Goal: Task Accomplishment & Management: Complete application form

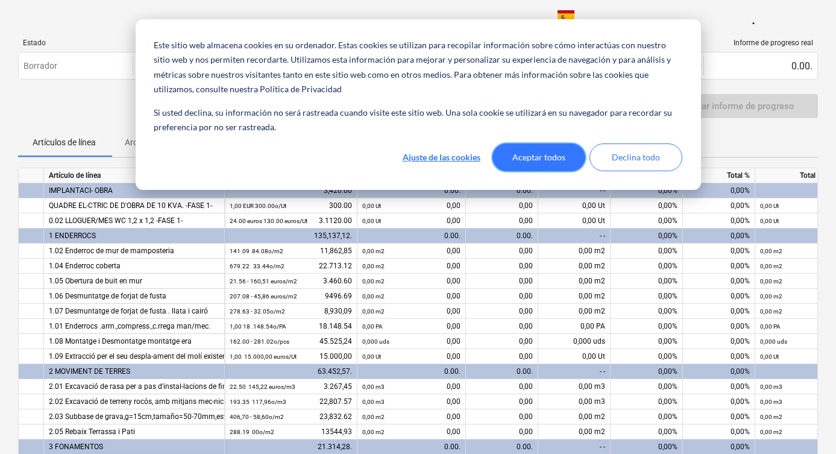
click at [540, 157] on button "Aceptar todos" at bounding box center [539, 157] width 93 height 28
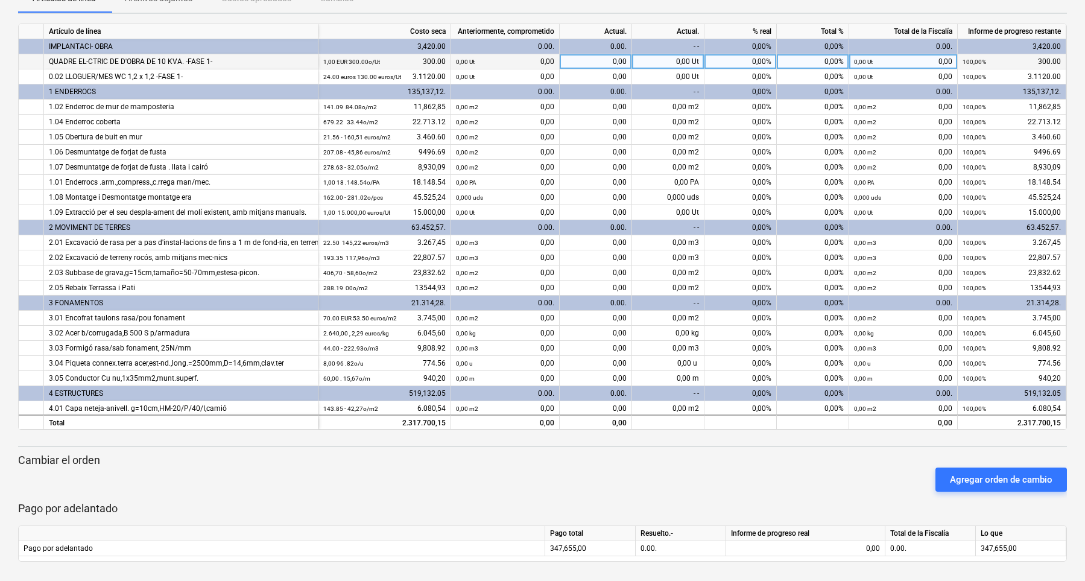
click at [461, 64] on small "0,00 Ut" at bounding box center [465, 61] width 19 height 7
click at [540, 59] on div "0,00 Ut 0,00" at bounding box center [505, 61] width 98 height 15
click at [456, 63] on small "0,00 Ut" at bounding box center [465, 61] width 19 height 7
click at [604, 57] on div "0,00" at bounding box center [595, 61] width 72 height 15
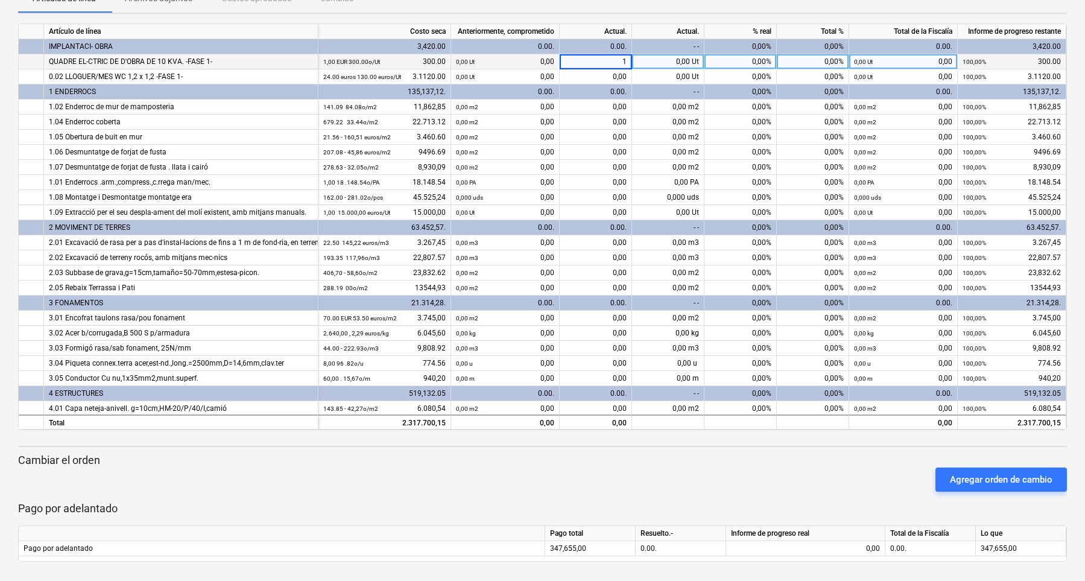
type input "12"
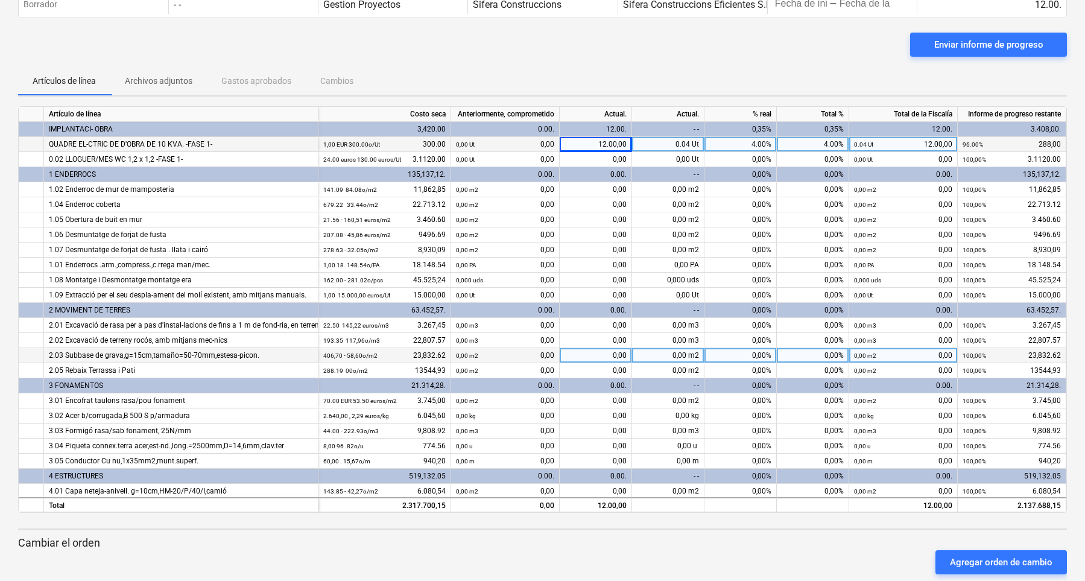
click at [623, 357] on div "0,00" at bounding box center [595, 355] width 72 height 15
click at [758, 353] on div "0,00%" at bounding box center [740, 355] width 72 height 15
type input "25"
click at [606, 355] on div "5.588,16" at bounding box center [595, 355] width 72 height 15
type input "120"
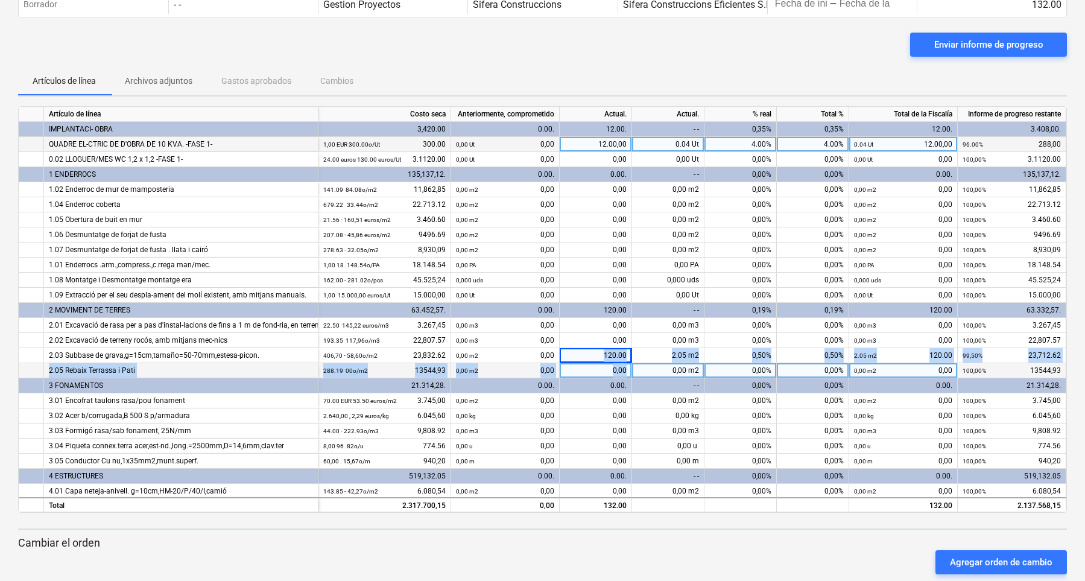
drag, startPoint x: 608, startPoint y: 359, endPoint x: 632, endPoint y: 371, distance: 26.7
click at [632, 371] on div "teclado.arrow.down Artículo de línea Costo seca Anteriormente, comprometido Act…" at bounding box center [542, 309] width 1048 height 406
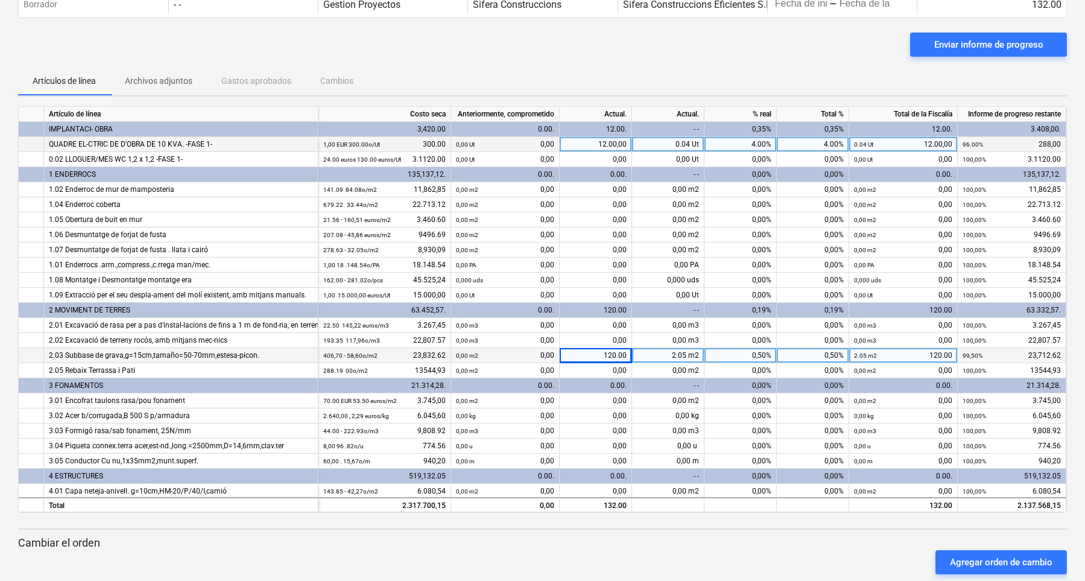
click at [595, 350] on div "120.00" at bounding box center [595, 355] width 72 height 15
type input "0"
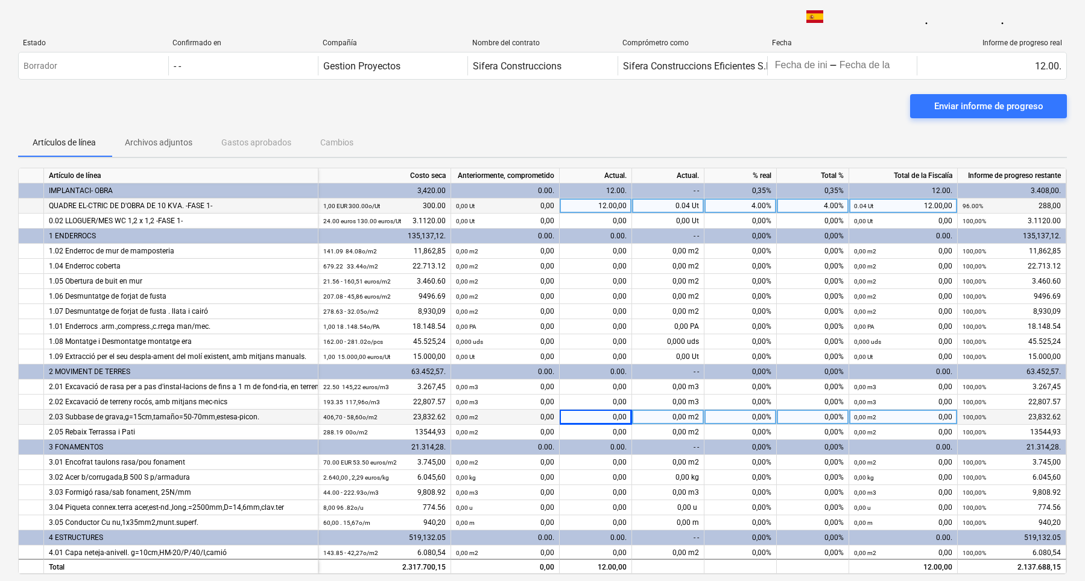
click at [596, 212] on div "12.00,00" at bounding box center [595, 205] width 72 height 15
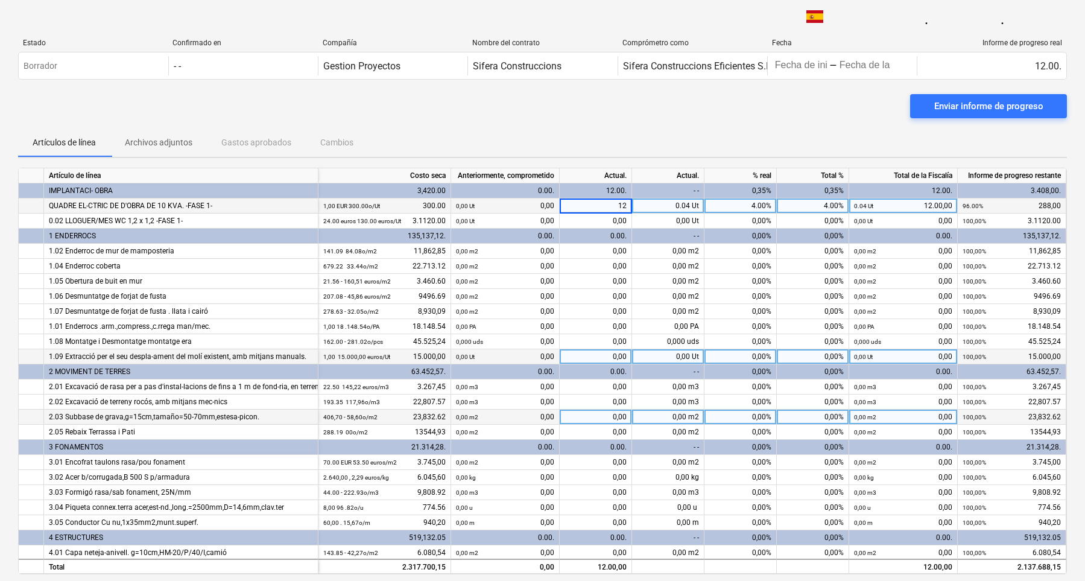
type input "1"
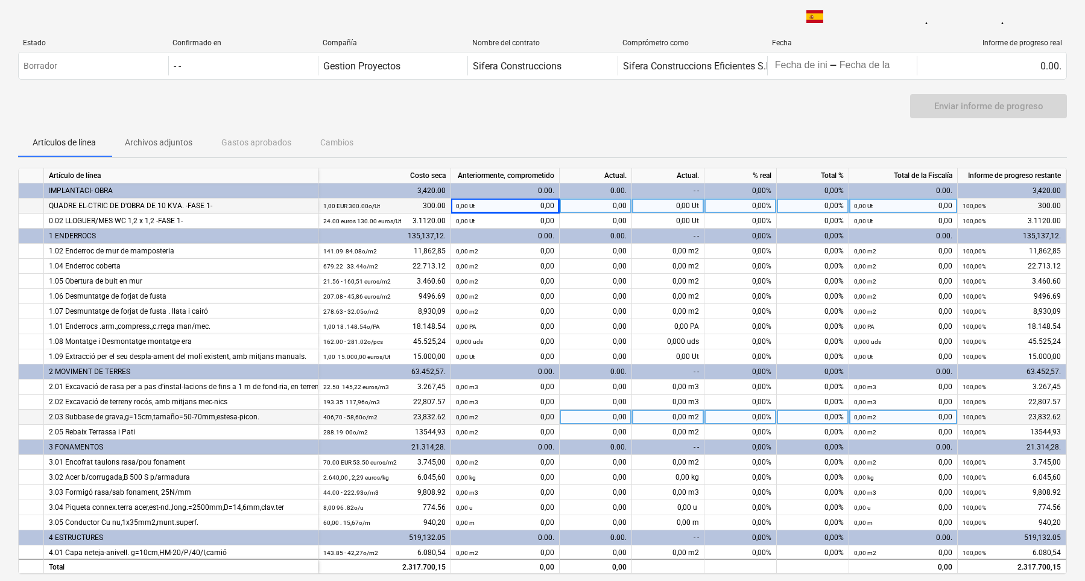
click at [664, 210] on div "0,00 Ut" at bounding box center [668, 205] width 72 height 15
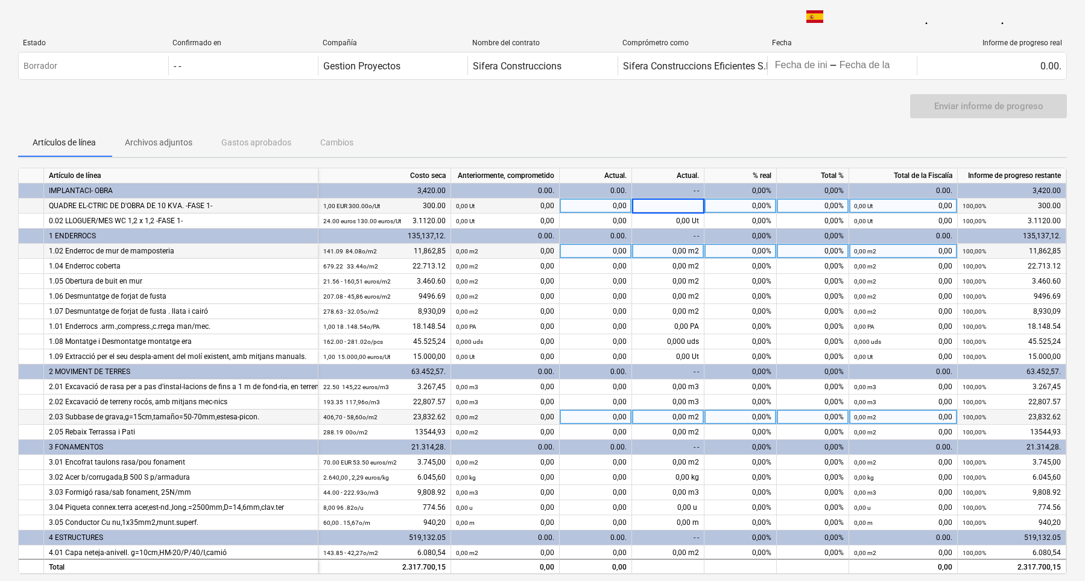
type input "1"
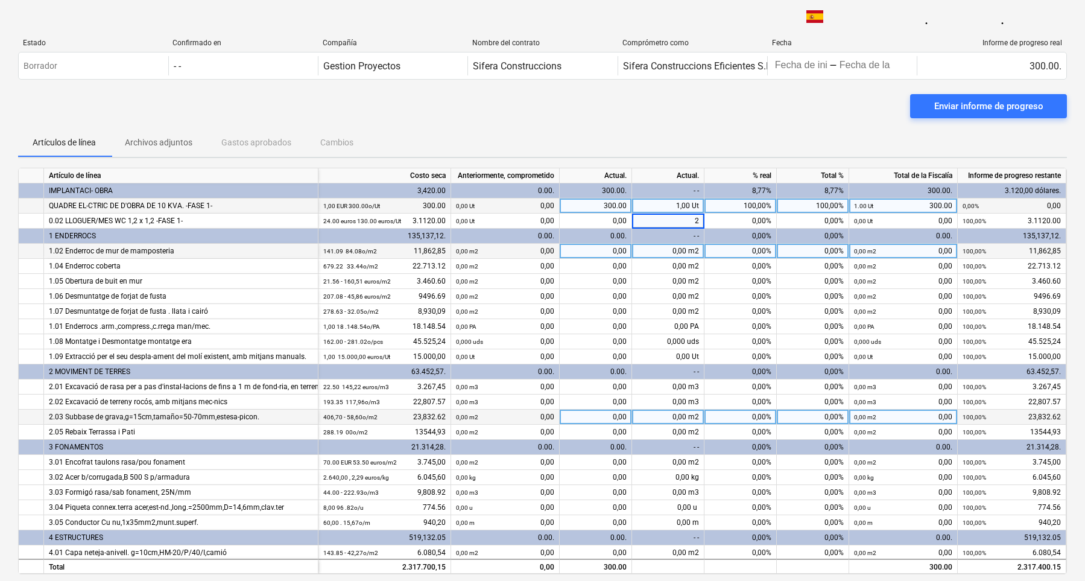
type input "24"
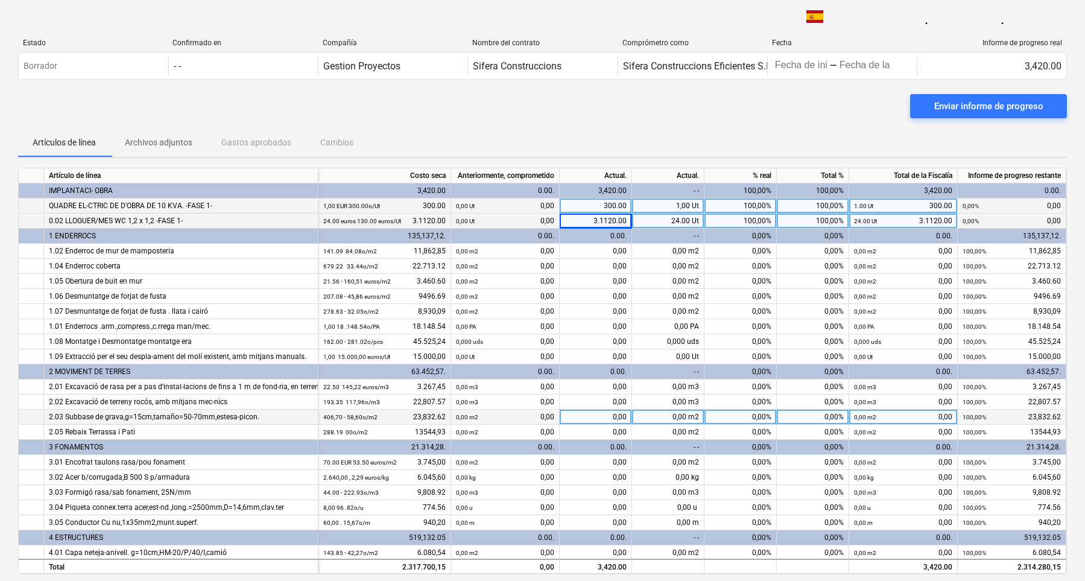
click at [607, 223] on div "3.1120.00" at bounding box center [595, 220] width 72 height 15
click at [607, 223] on input "3120" at bounding box center [595, 220] width 72 height 14
click at [664, 222] on div "24.00 Ut" at bounding box center [668, 220] width 72 height 15
click at [723, 221] on div "100,00%" at bounding box center [740, 220] width 72 height 15
click at [836, 222] on div "24.00 Ut 3.1120.00" at bounding box center [903, 220] width 98 height 15
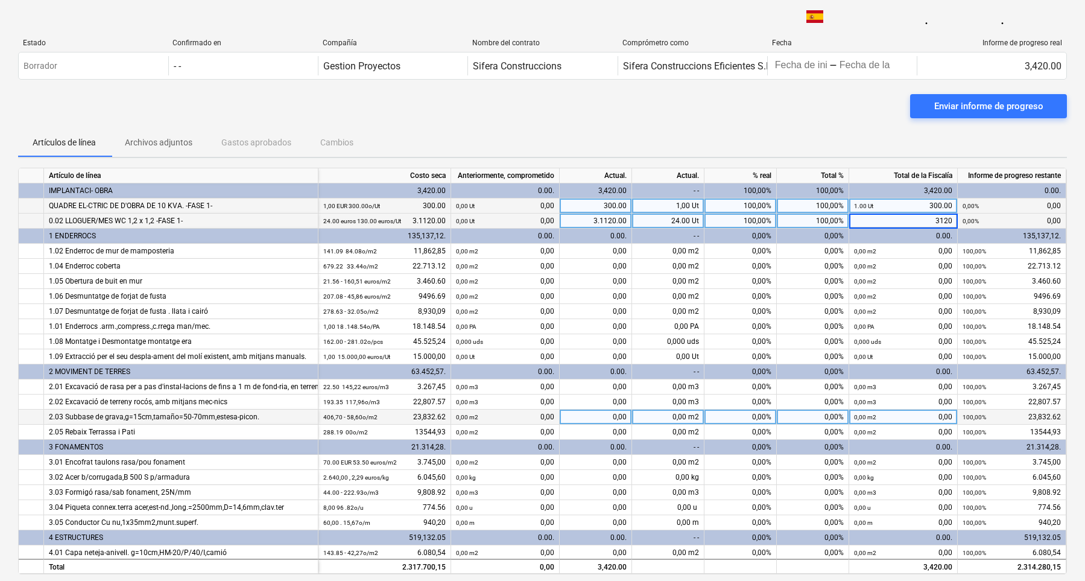
click at [836, 211] on div "1.00 Ut 300.00" at bounding box center [903, 205] width 98 height 15
click at [836, 222] on div "24.00 Ut 3.1120.00" at bounding box center [903, 220] width 98 height 15
click at [836, 206] on div "1,00 Ut 300.00" at bounding box center [903, 205] width 98 height 15
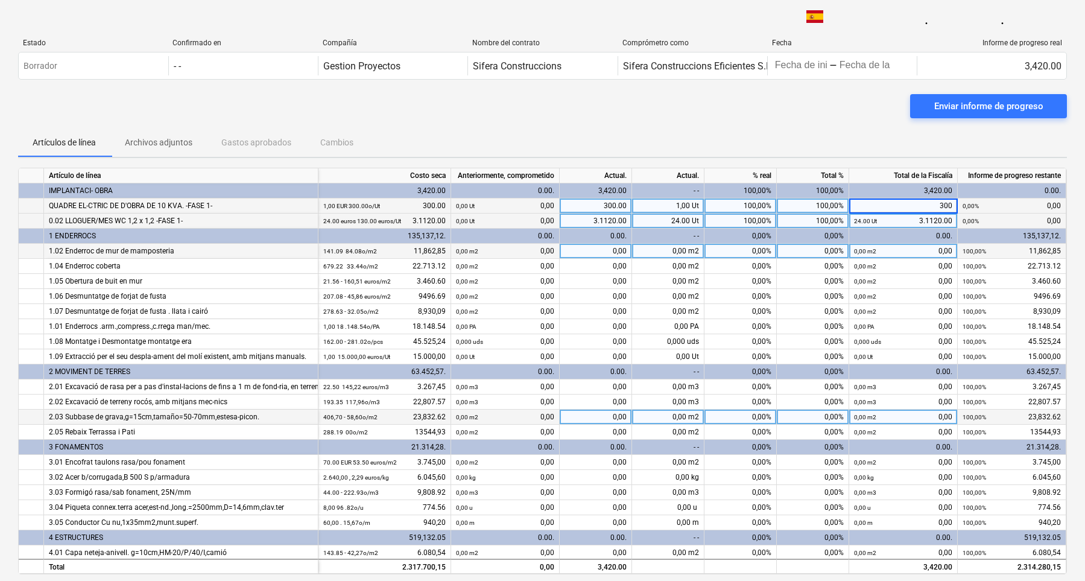
click at [690, 251] on div "0,00 m2" at bounding box center [668, 251] width 72 height 15
type input "141.09"
type input "679.22"
type input "21.56"
type input "207.08"
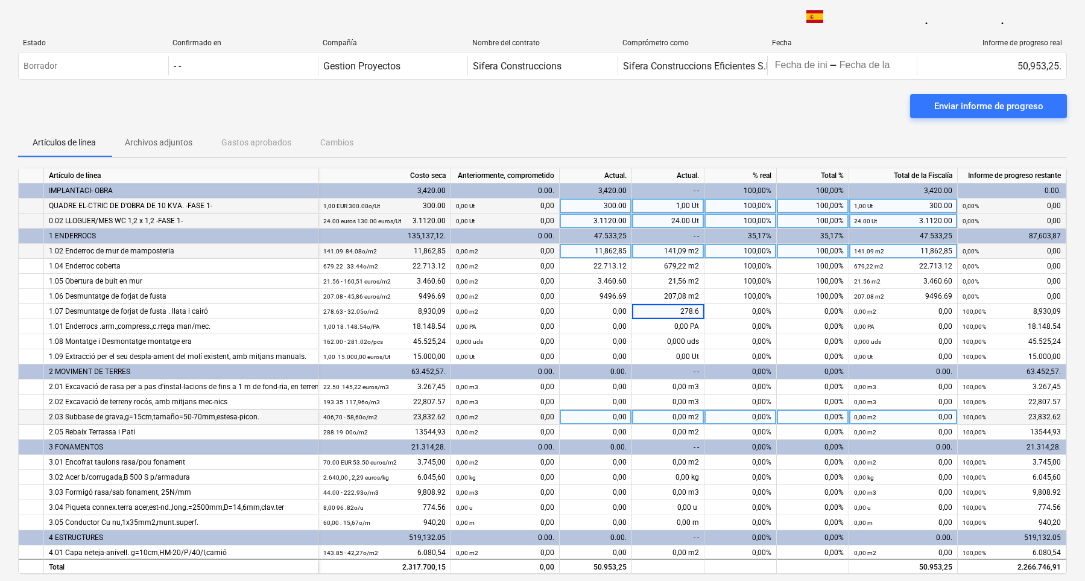
type input "278.63"
type input "162"
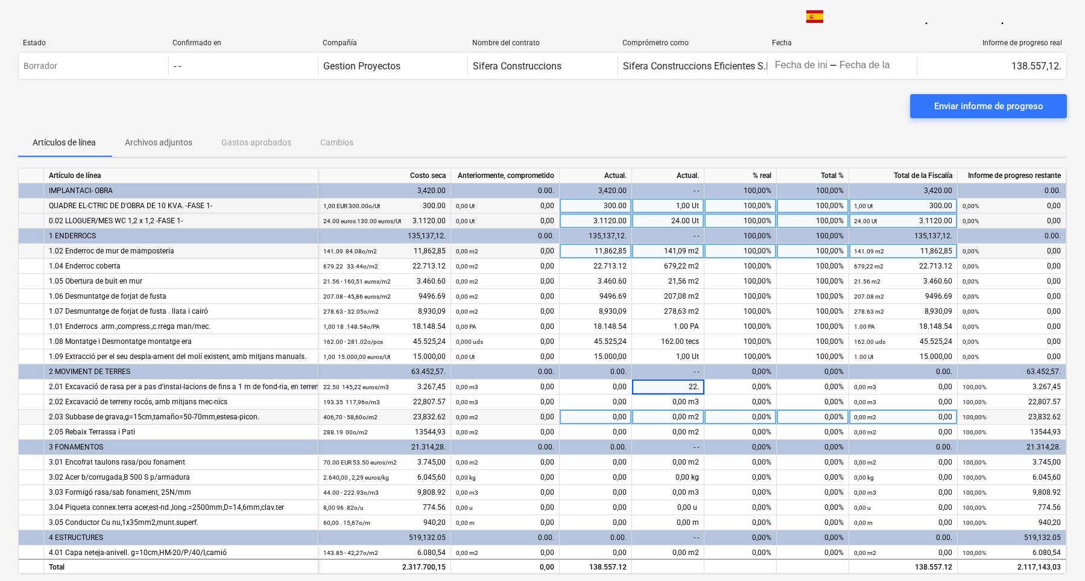
type input "22.5"
type input "193.35"
type input "406.7"
type input "288.19"
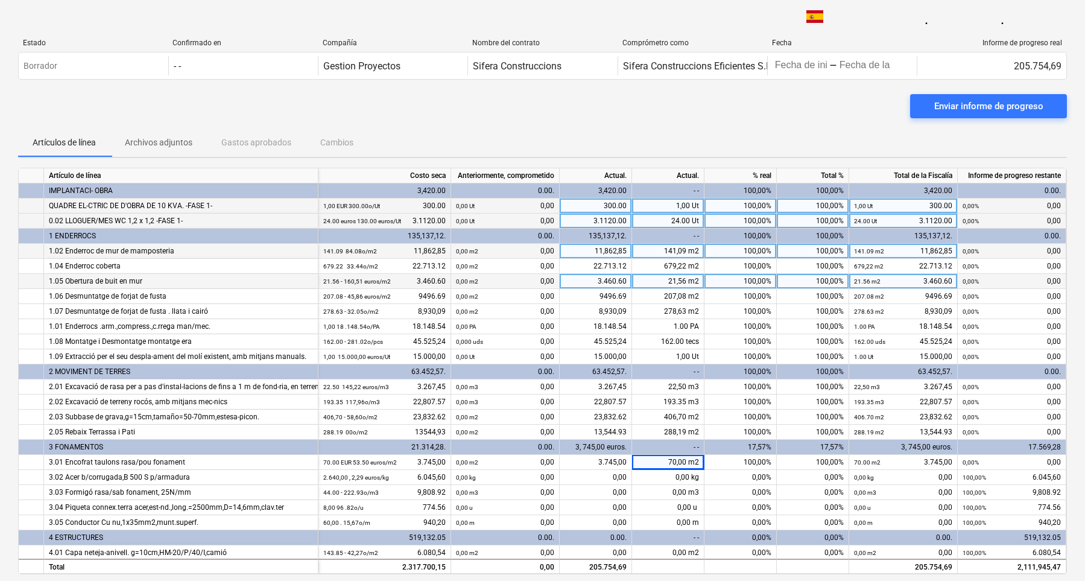
click at [676, 275] on div "21,56 m2" at bounding box center [668, 281] width 72 height 15
click at [673, 205] on div "1,00 Ut" at bounding box center [668, 205] width 72 height 15
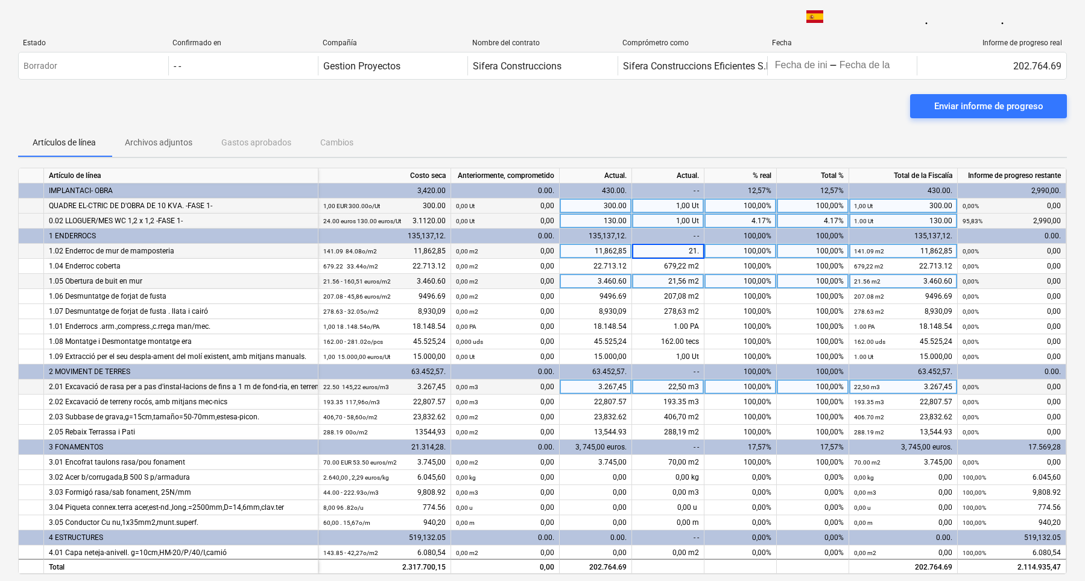
type input "21.9"
type input "340.22"
type input "207.08"
type input "278.63"
type input "0.56"
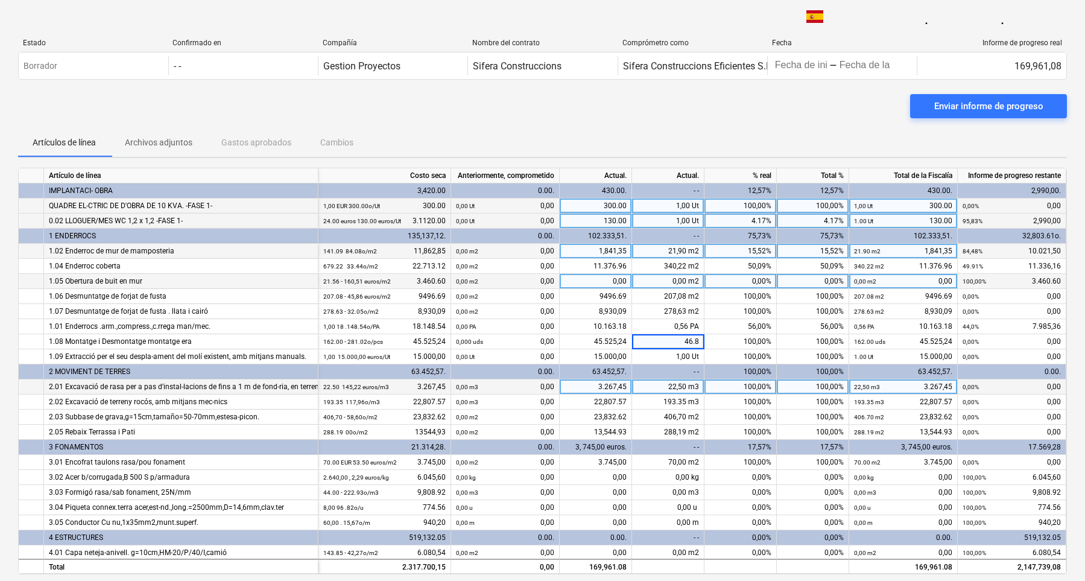
type input "46.89"
type input "113.1"
type input "108"
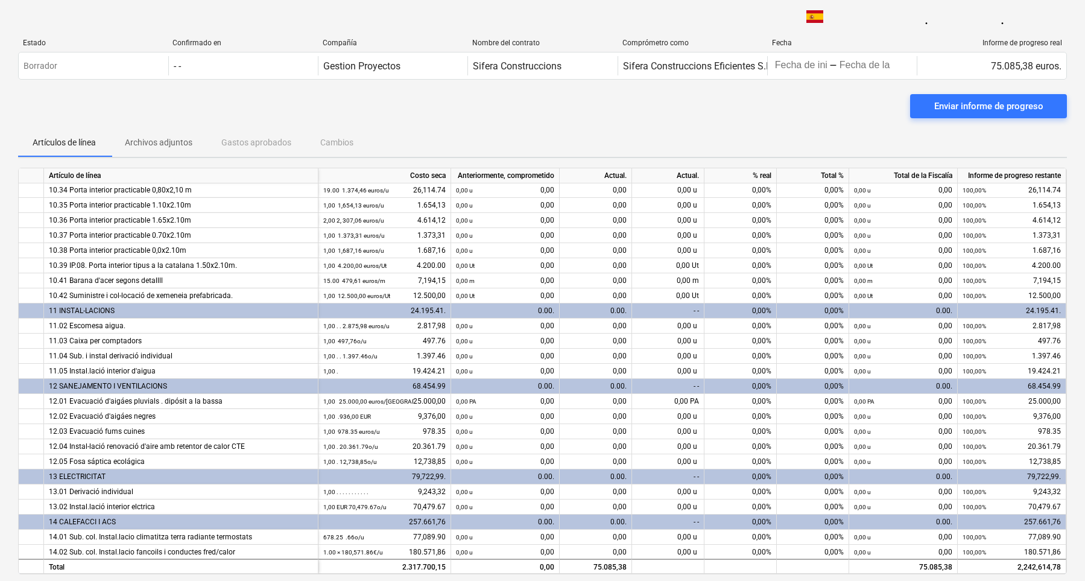
scroll to position [1704, 0]
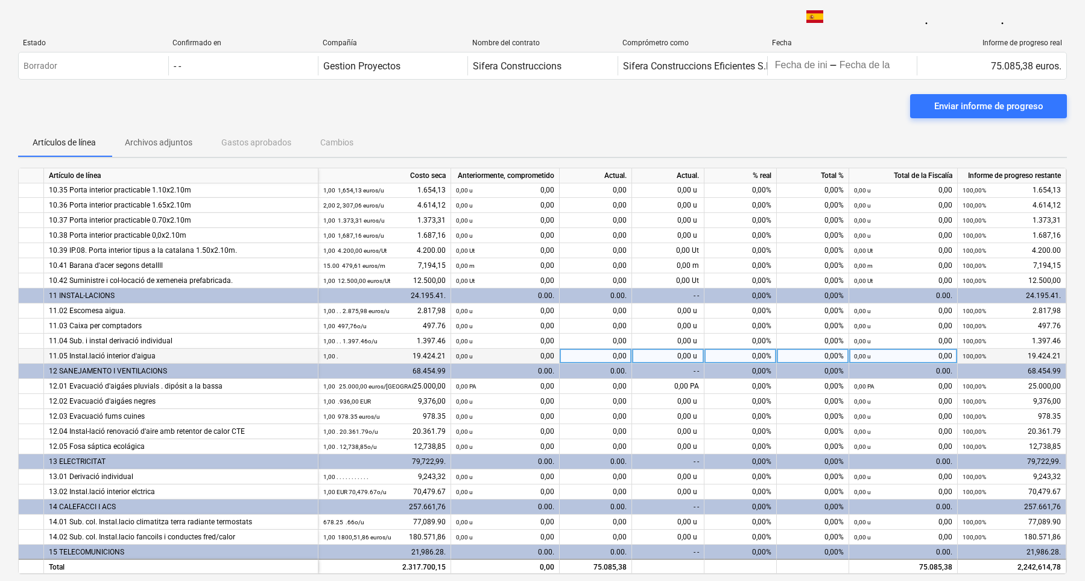
click at [679, 362] on div "0,00 u" at bounding box center [668, 355] width 72 height 15
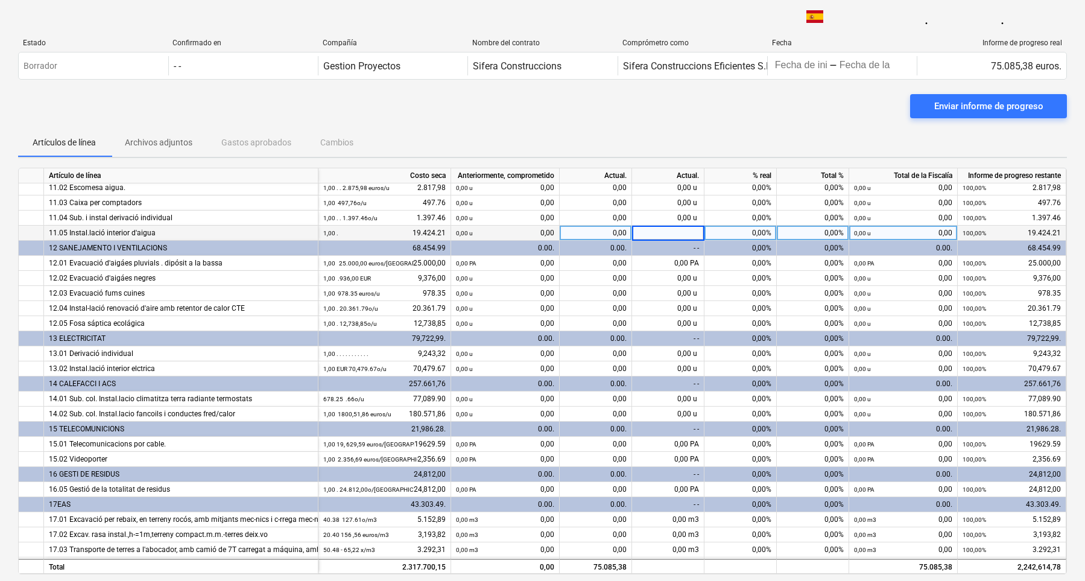
scroll to position [1888, 0]
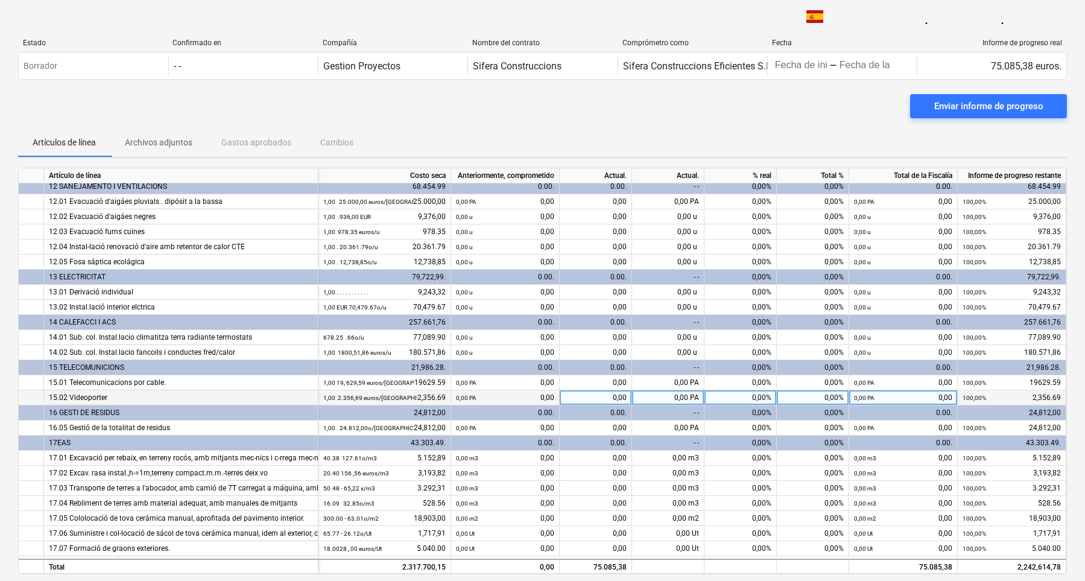
click at [681, 395] on div "0,00 PA" at bounding box center [668, 397] width 72 height 15
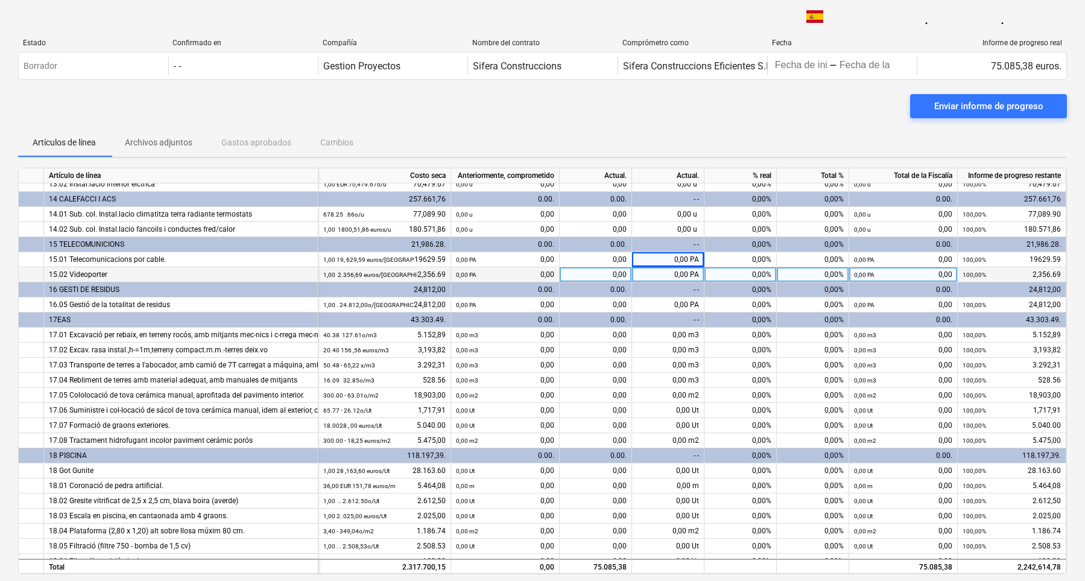
scroll to position [2073, 0]
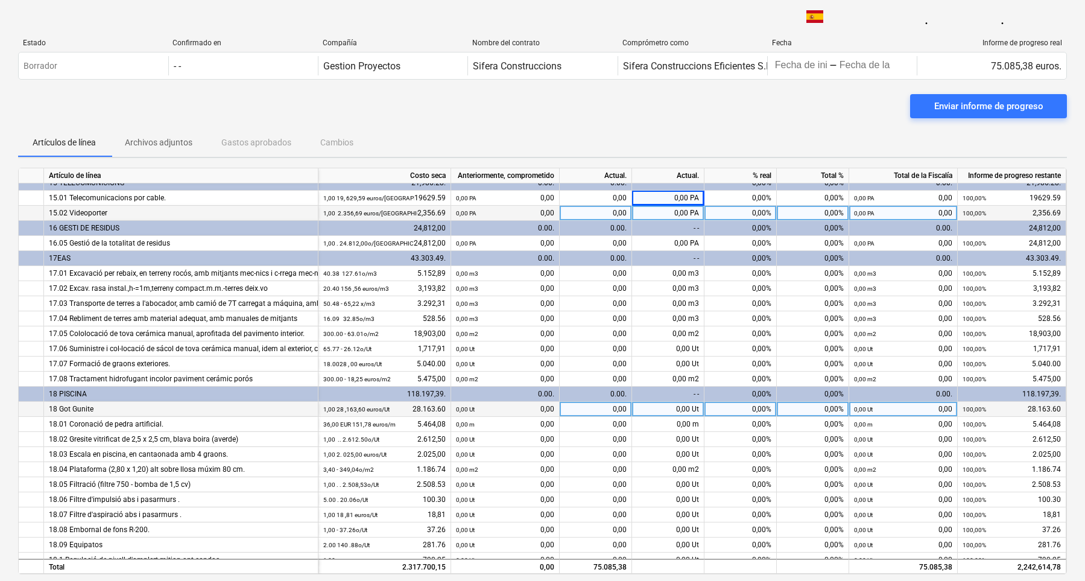
click at [666, 411] on div "0,00 Ut" at bounding box center [668, 408] width 72 height 15
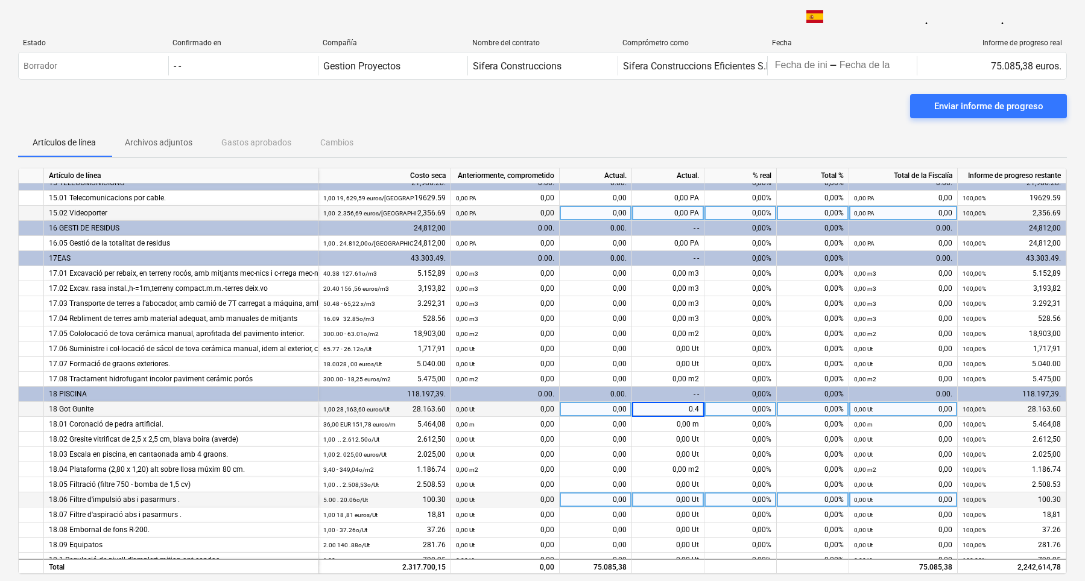
type input "0.43"
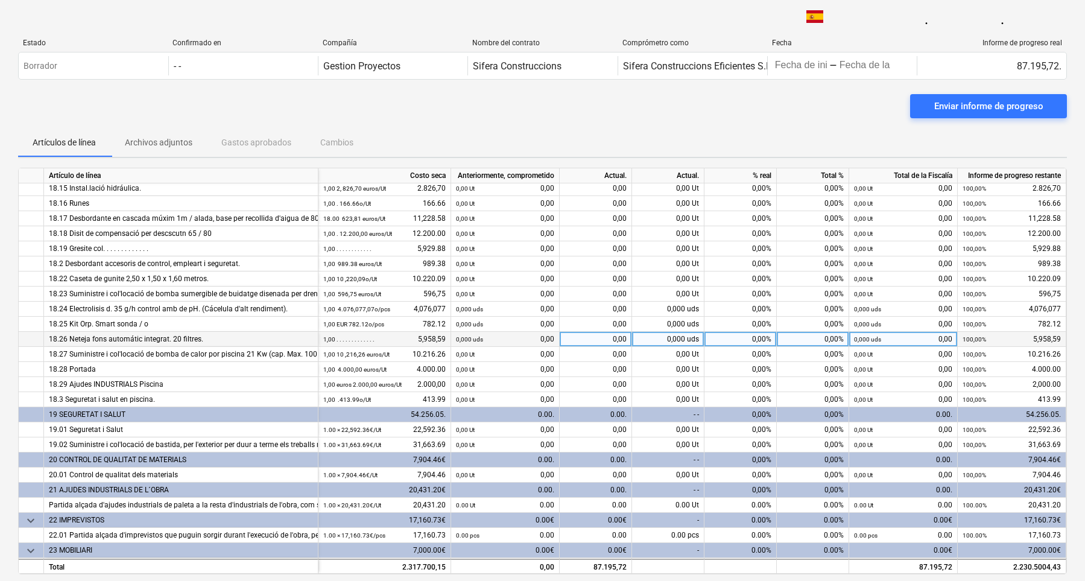
scroll to position [2534, 0]
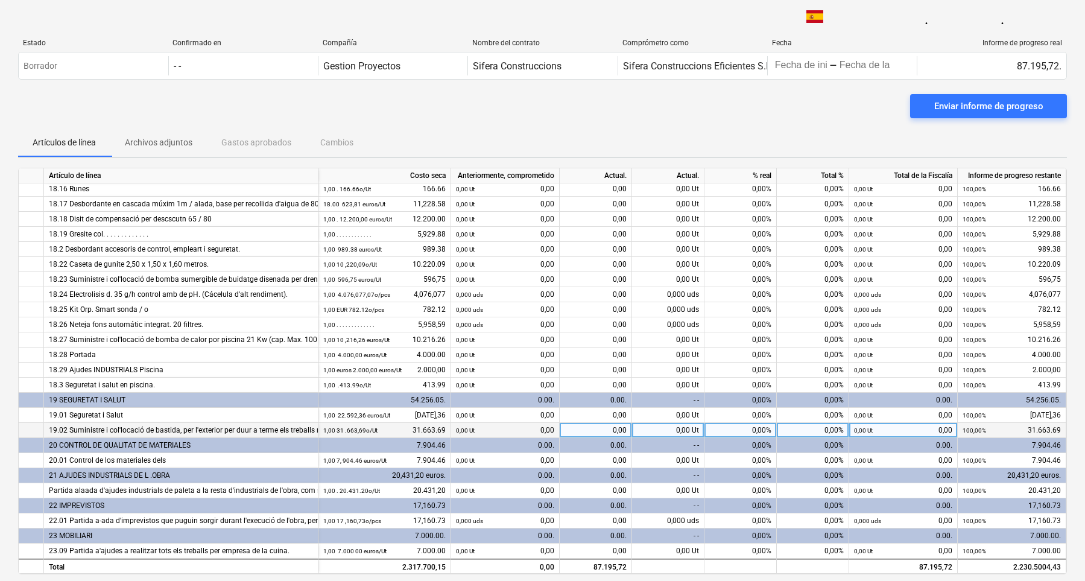
click at [681, 424] on div "0,00 Ut" at bounding box center [668, 430] width 72 height 15
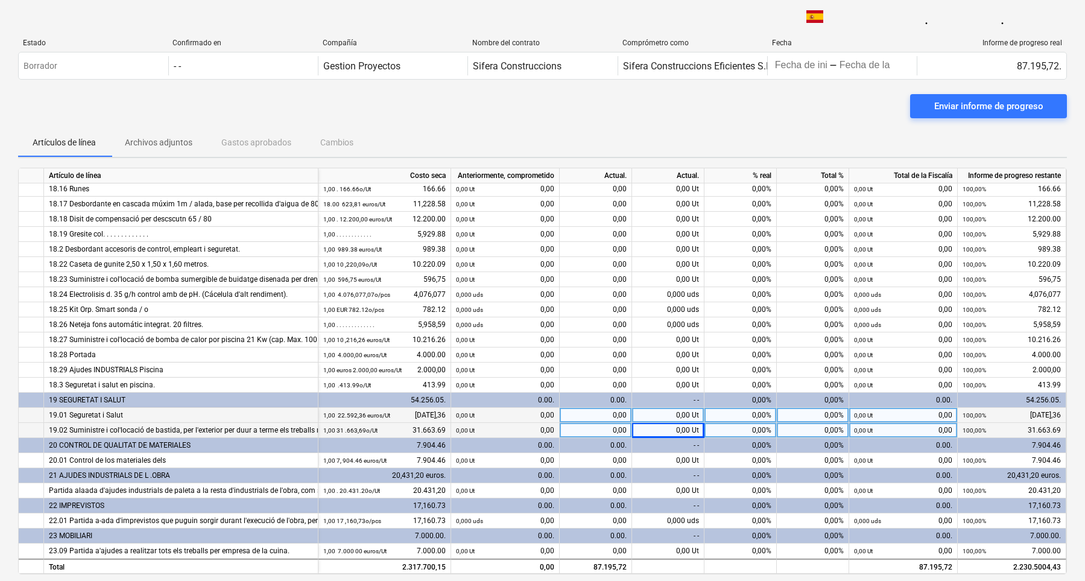
click at [679, 412] on div "0,00 Ut" at bounding box center [668, 415] width 72 height 15
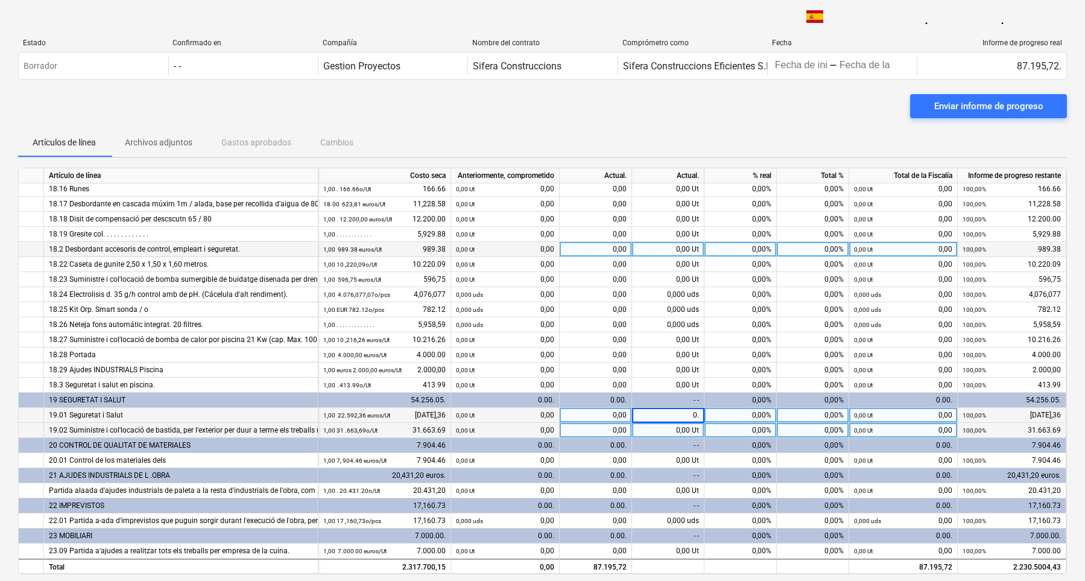
type input "0.1"
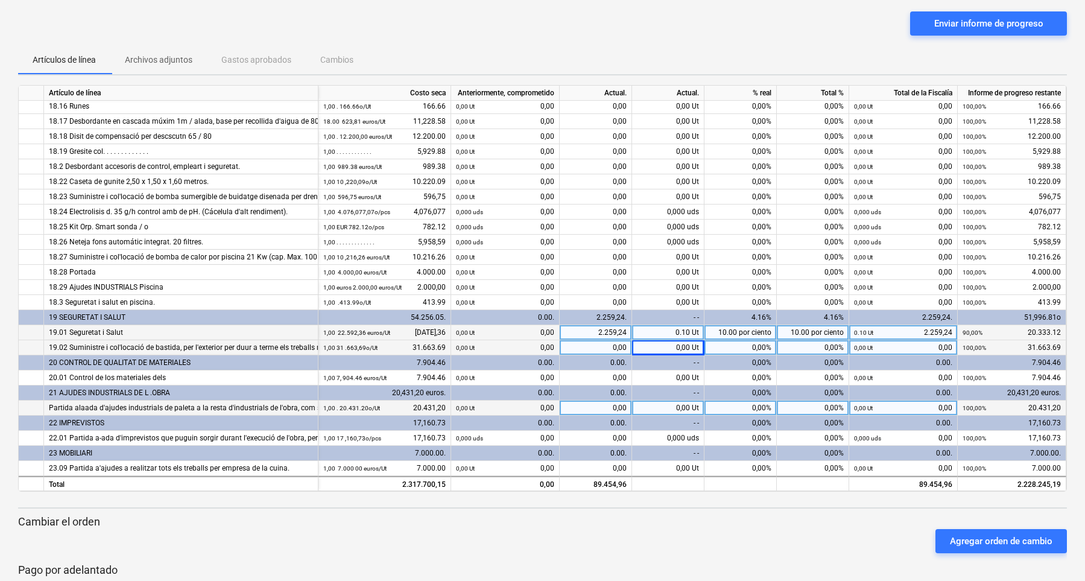
scroll to position [83, 0]
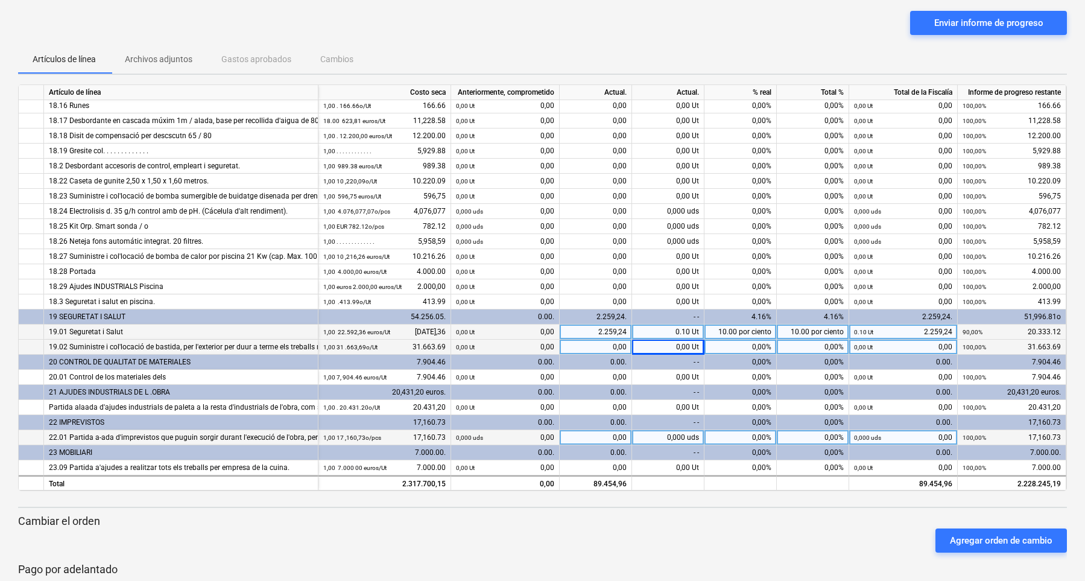
click at [680, 444] on div "0,000 uds" at bounding box center [668, 437] width 72 height 15
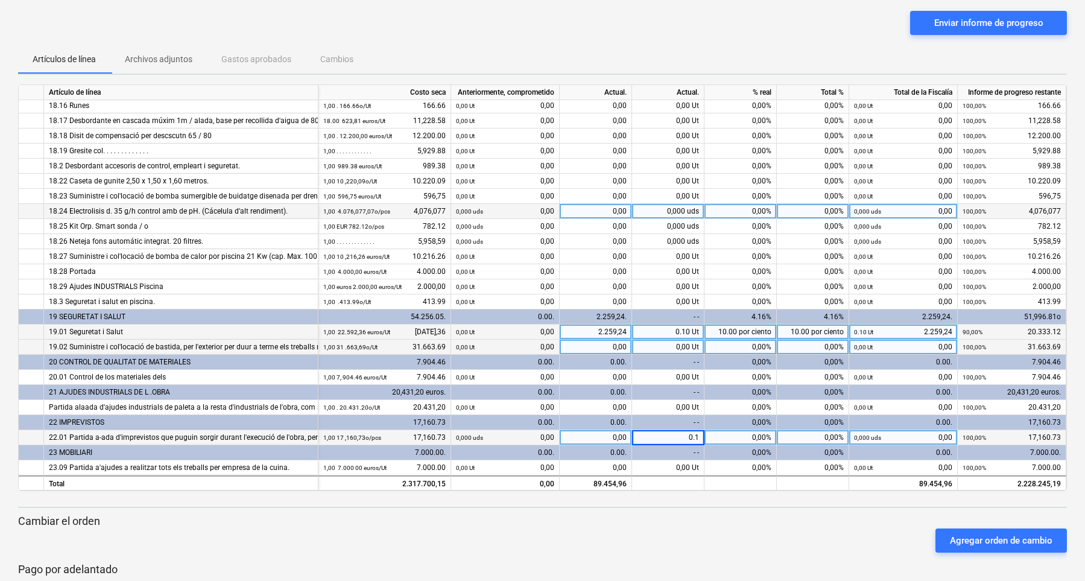
type input "0.15"
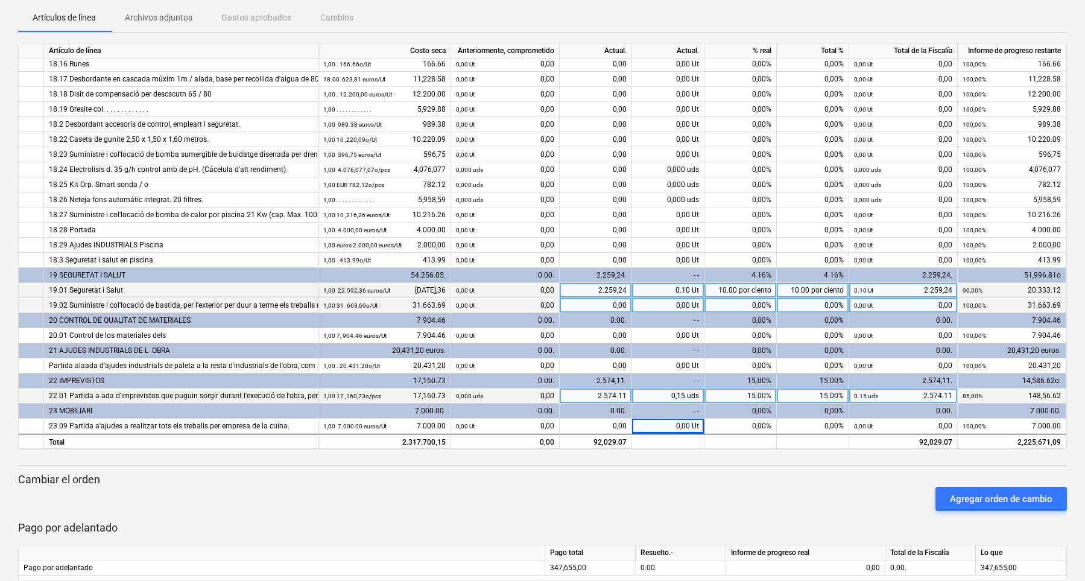
scroll to position [145, 0]
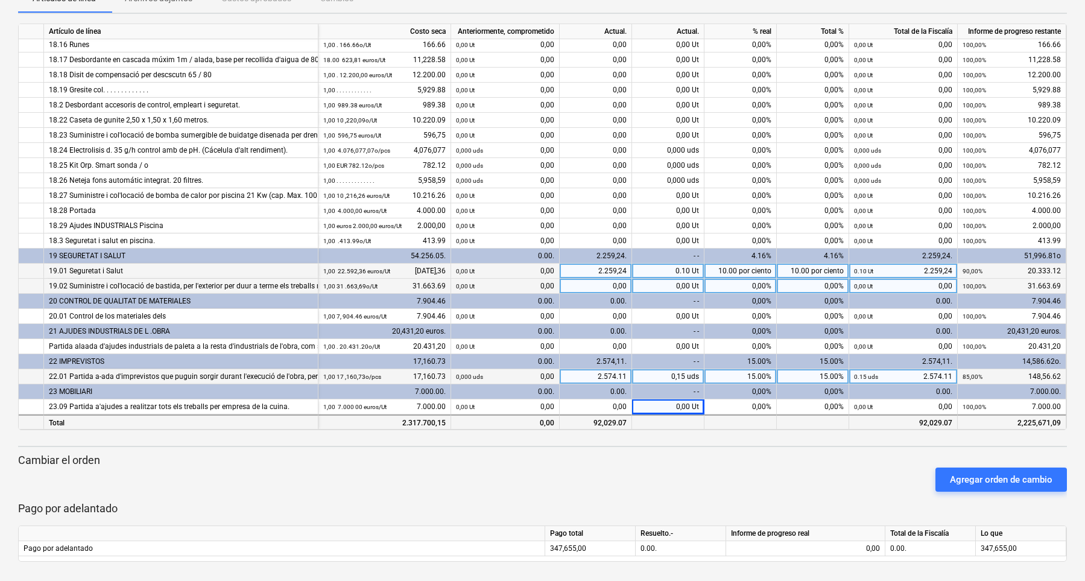
click at [113, 425] on div "Total" at bounding box center [181, 421] width 274 height 15
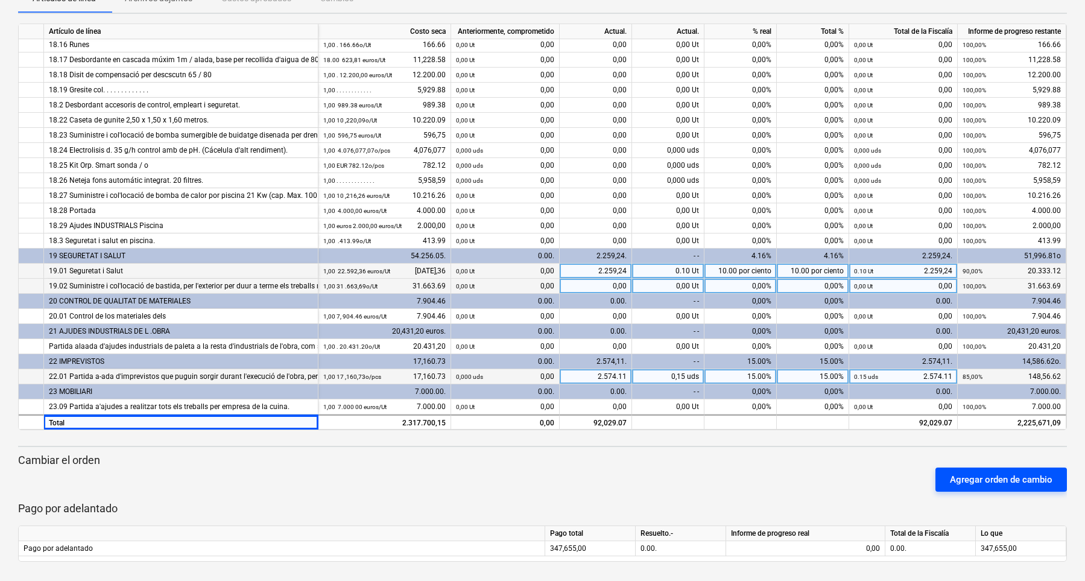
click at [836, 453] on div "Agregar orden de cambio" at bounding box center [1000, 479] width 102 height 16
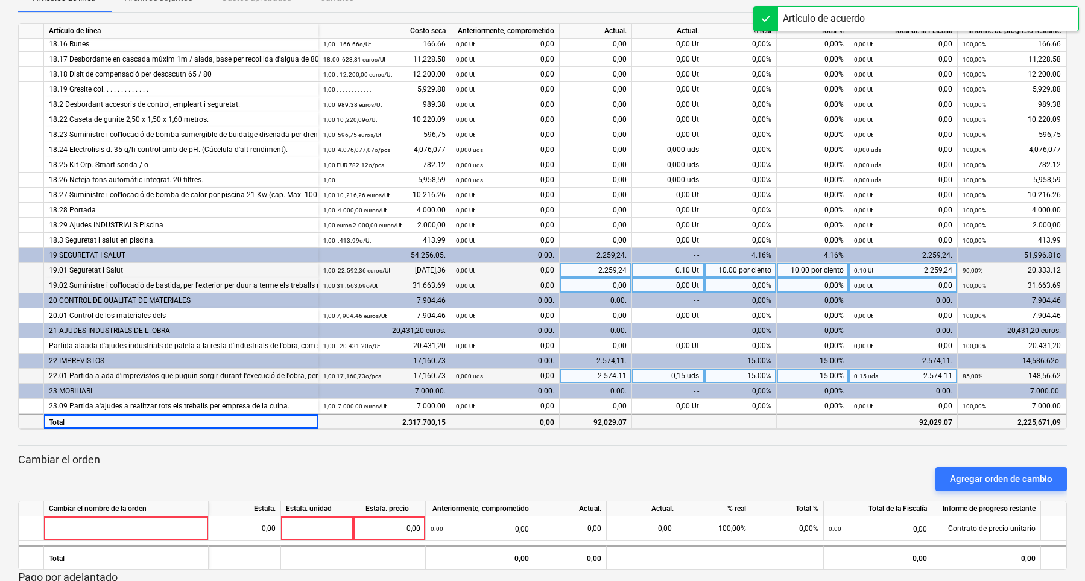
scroll to position [214, 0]
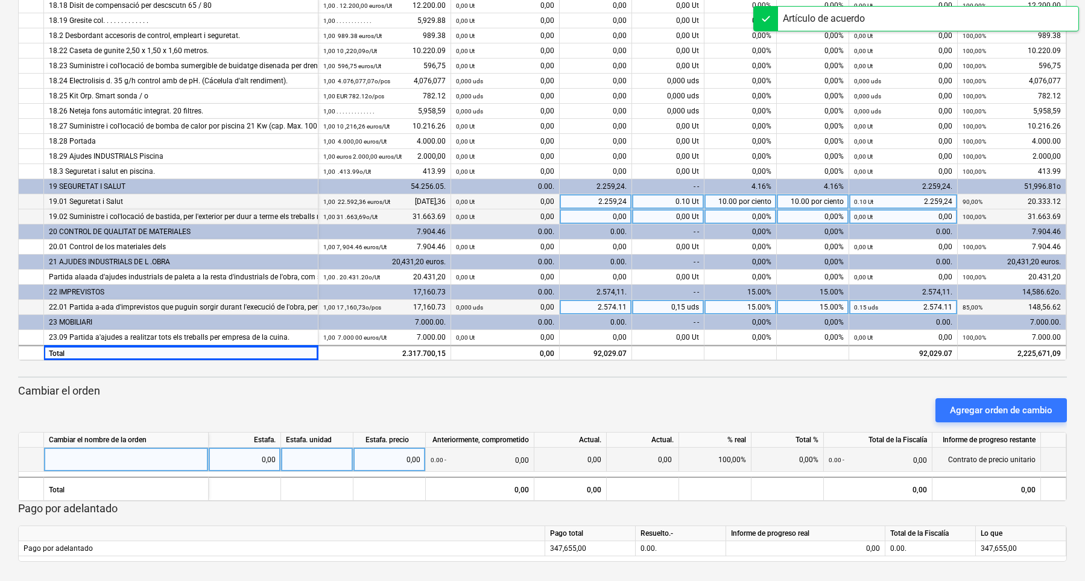
click at [107, 453] on div at bounding box center [126, 459] width 165 height 24
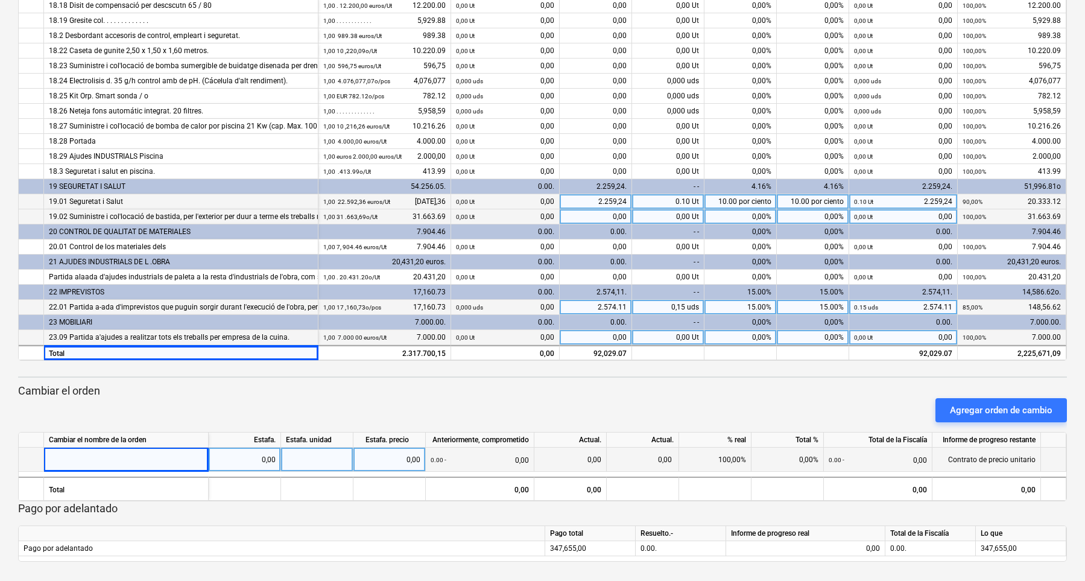
click at [102, 342] on div "23.09 Partida a'ajudes a realitzar tots els treballs per empresa de la cuina." at bounding box center [181, 337] width 264 height 15
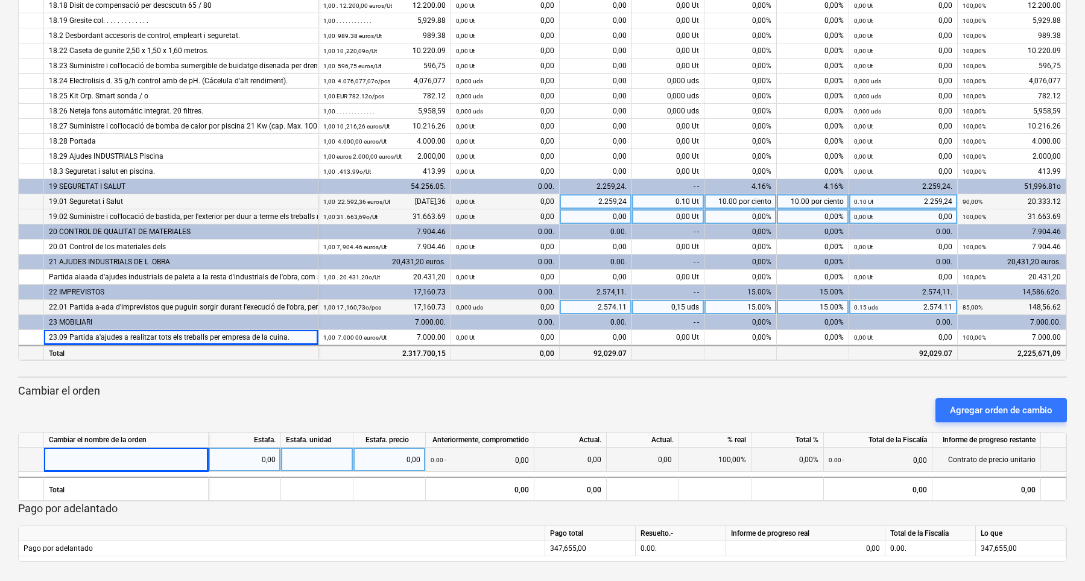
click at [93, 358] on div "Total" at bounding box center [181, 352] width 274 height 15
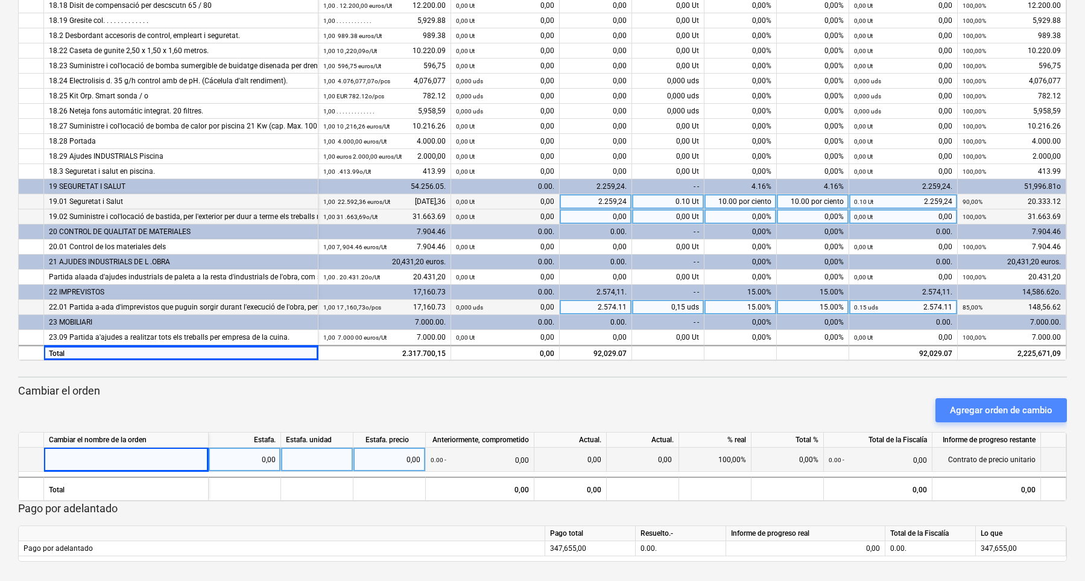
click at [836, 417] on div "Agregar orden de cambio" at bounding box center [1000, 410] width 102 height 16
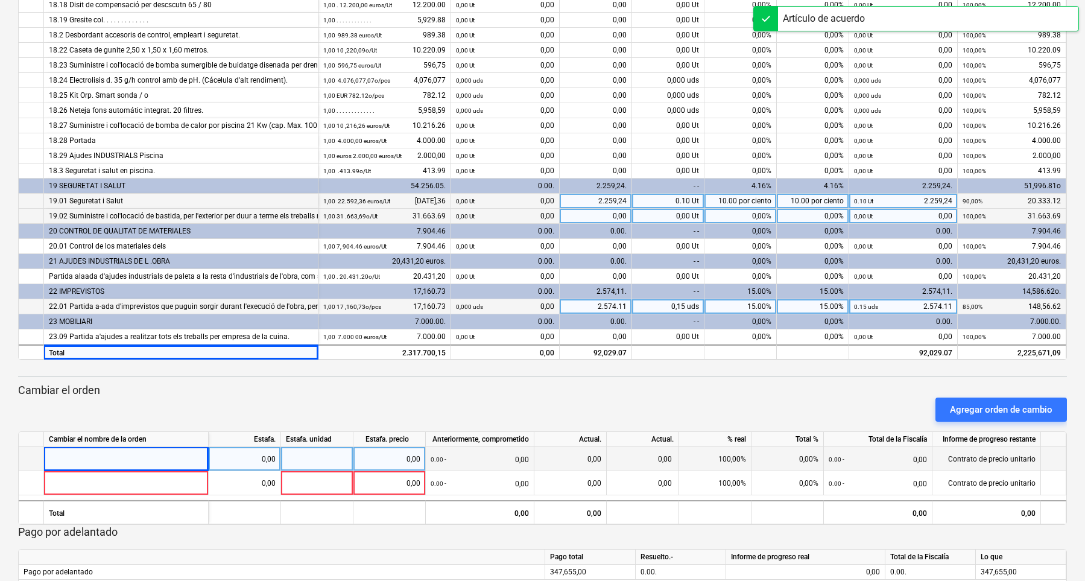
click at [97, 453] on div at bounding box center [126, 459] width 165 height 24
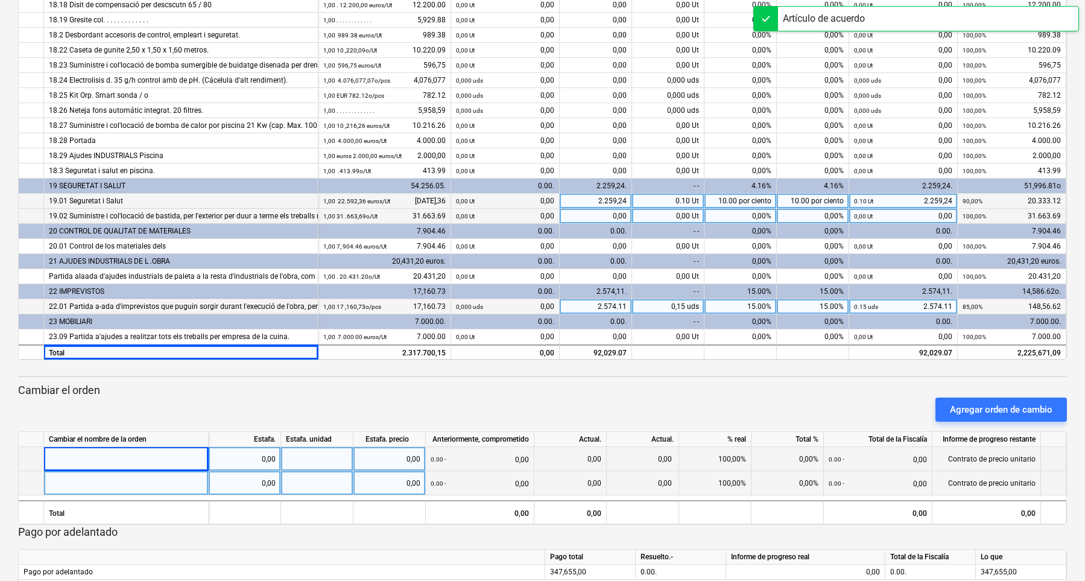
click at [99, 453] on div at bounding box center [126, 483] width 165 height 24
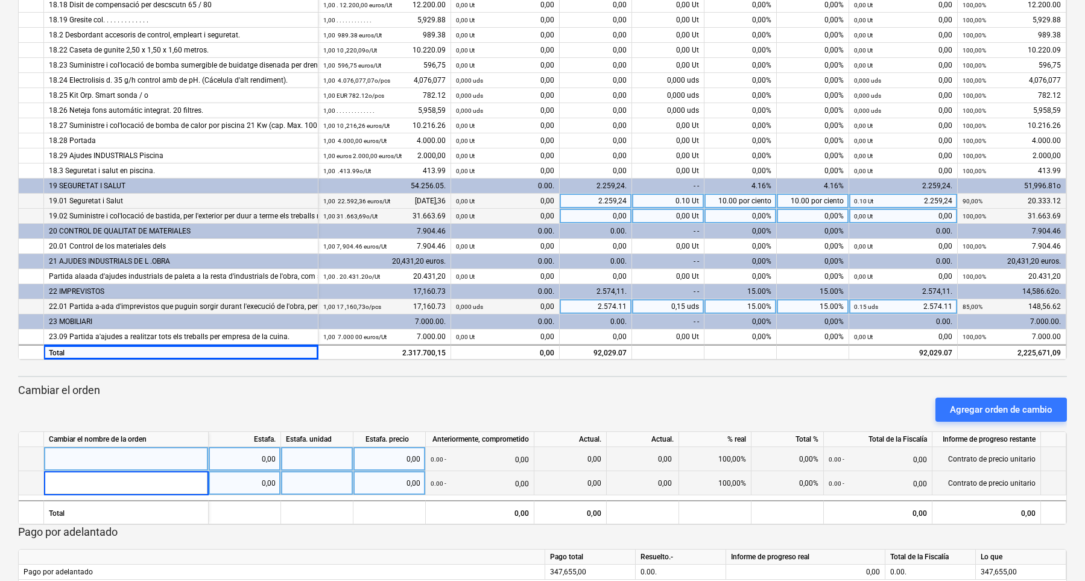
drag, startPoint x: 99, startPoint y: 489, endPoint x: 70, endPoint y: 488, distance: 29.0
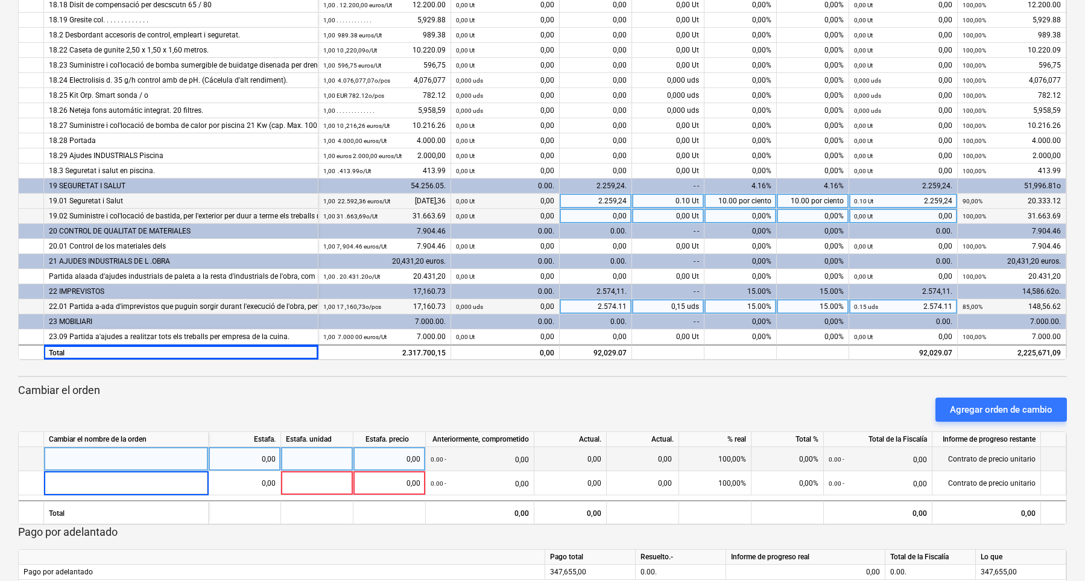
click at [58, 453] on div at bounding box center [126, 459] width 165 height 24
type input "e"
type input "E"
type input "Excavació de terreny rocós, amb mitjans mecànics"
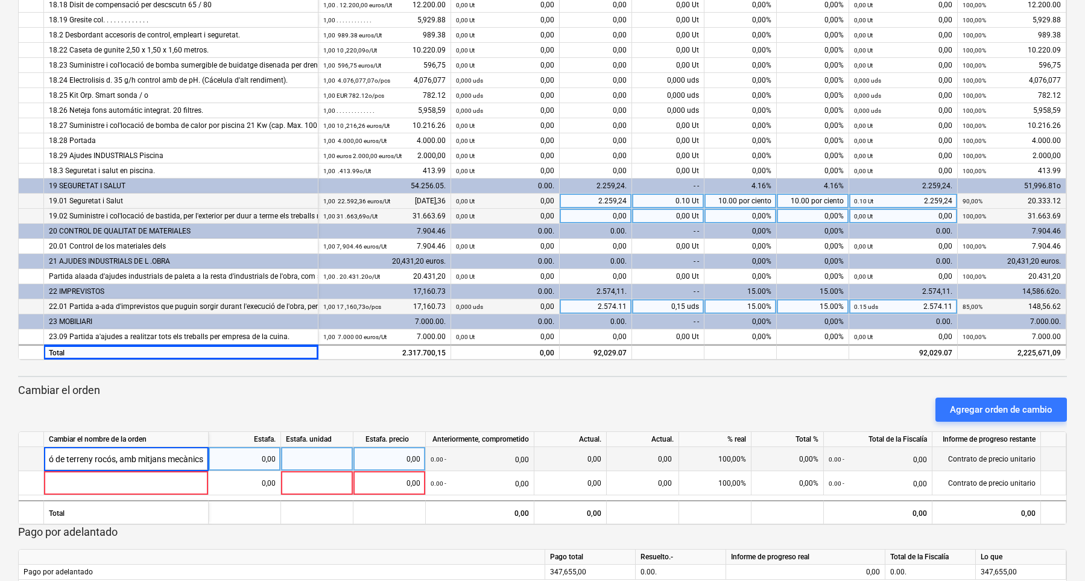
click at [323, 453] on div at bounding box center [317, 459] width 72 height 24
click at [255, 453] on div "0,00" at bounding box center [244, 459] width 62 height 24
click at [256, 453] on input at bounding box center [245, 459] width 72 height 24
click at [310, 453] on div at bounding box center [317, 459] width 72 height 24
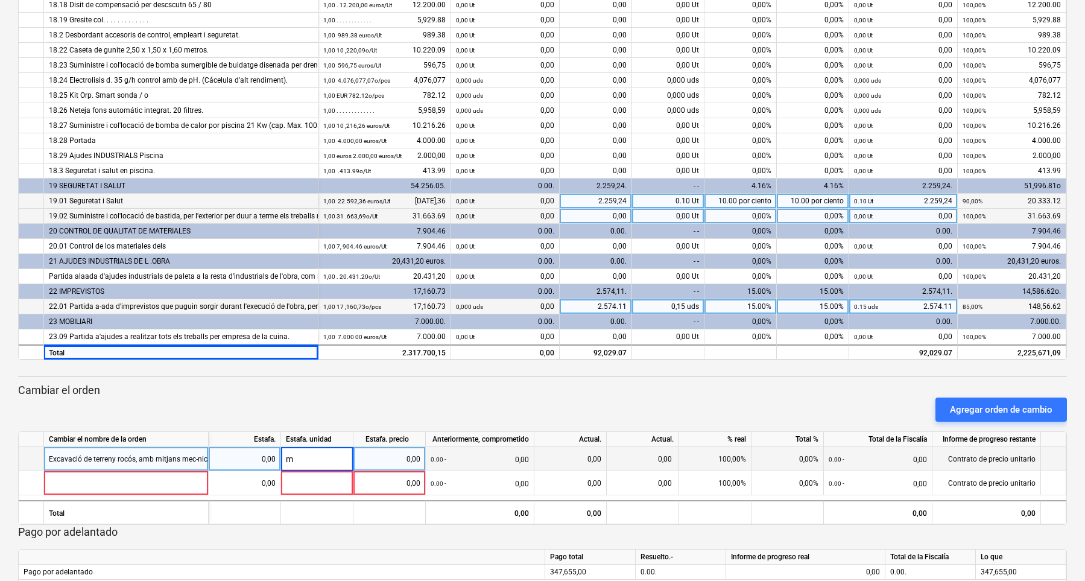
type input "m3"
click at [248, 453] on div "0,00" at bounding box center [244, 459] width 62 height 24
click at [254, 453] on div "0,00" at bounding box center [244, 459] width 62 height 24
type input "12"
click at [382, 453] on div "0,00" at bounding box center [389, 459] width 62 height 24
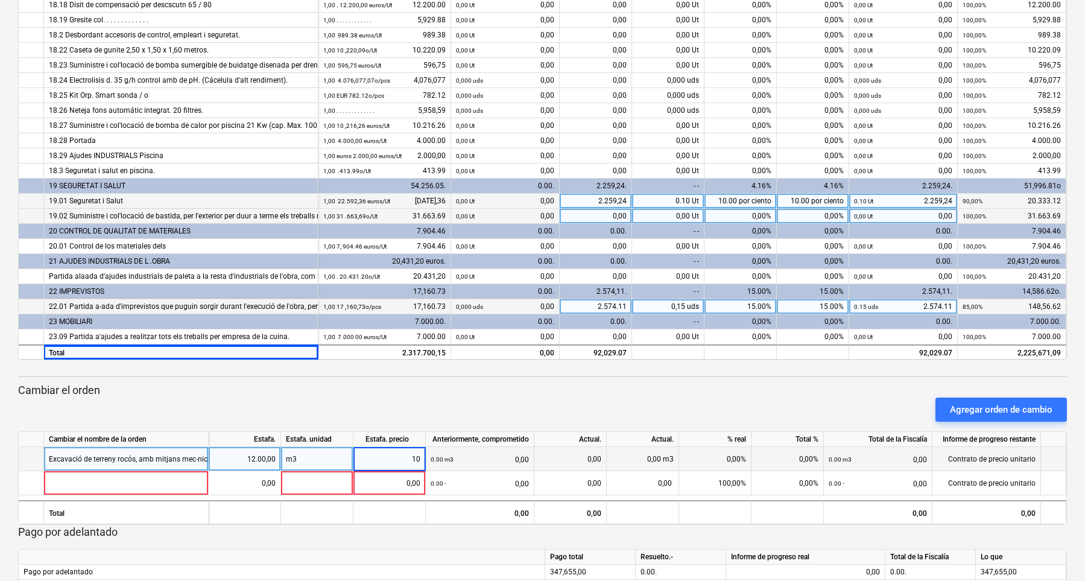
click at [454, 453] on div "0.00 m3 0,00" at bounding box center [479, 459] width 98 height 25
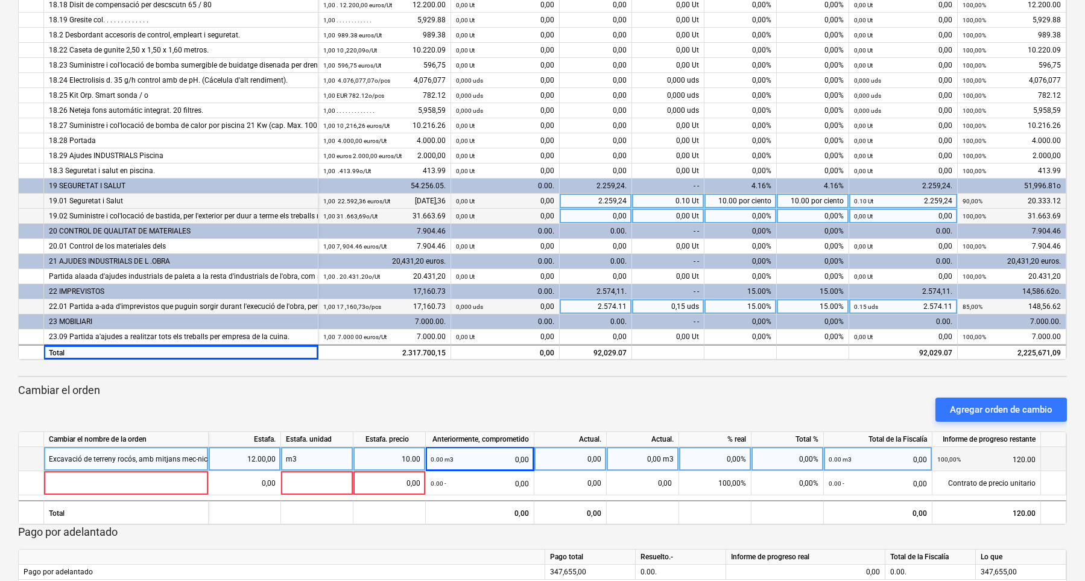
click at [652, 453] on div "0,00 m3" at bounding box center [642, 459] width 72 height 24
click at [252, 453] on div "12.00,00" at bounding box center [244, 459] width 62 height 24
type input "168.24"
click at [401, 453] on div "10.00" at bounding box center [389, 459] width 62 height 24
drag, startPoint x: 403, startPoint y: 461, endPoint x: 425, endPoint y: 468, distance: 22.9
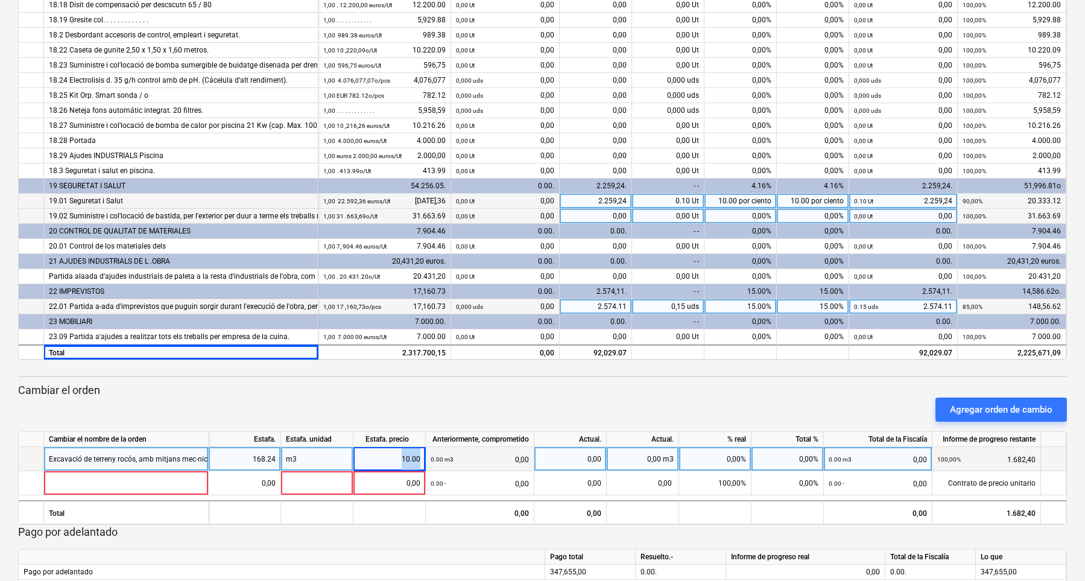
click at [425, 453] on div "10.00" at bounding box center [389, 459] width 72 height 24
type input "117.96"
click at [702, 453] on div "0,00%" at bounding box center [715, 459] width 72 height 24
click at [641, 453] on div "0,00 m3" at bounding box center [642, 459] width 72 height 24
type input "60"
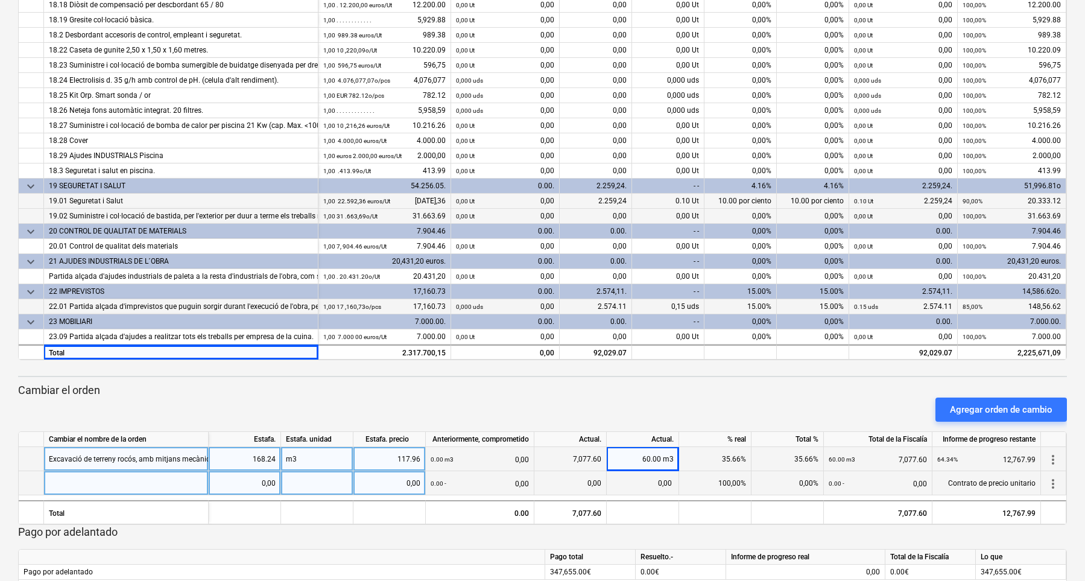
click at [636, 453] on div "0,00" at bounding box center [642, 483] width 72 height 24
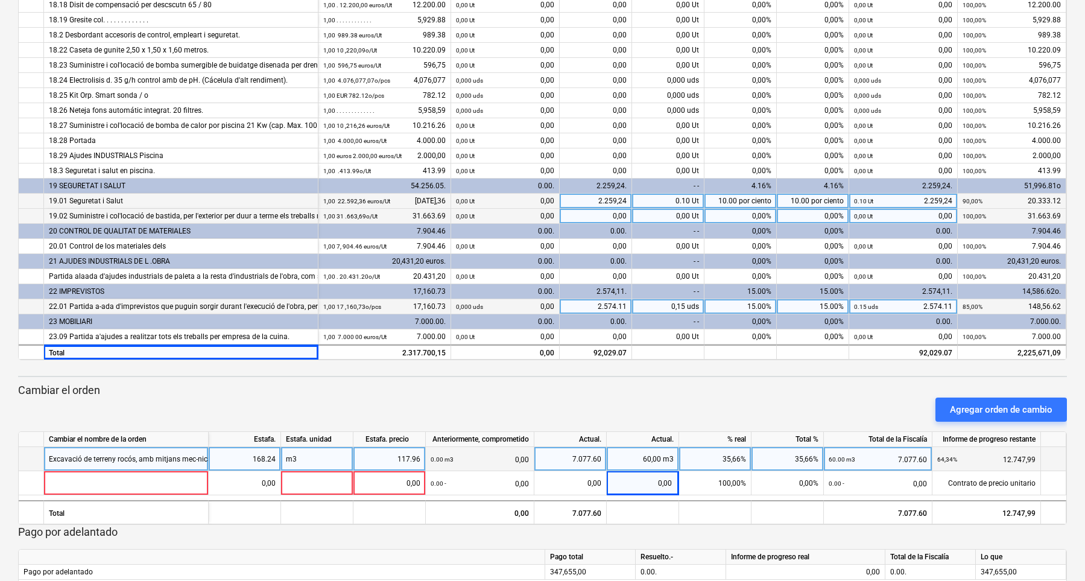
click at [643, 453] on div "60,00 m3" at bounding box center [642, 459] width 72 height 24
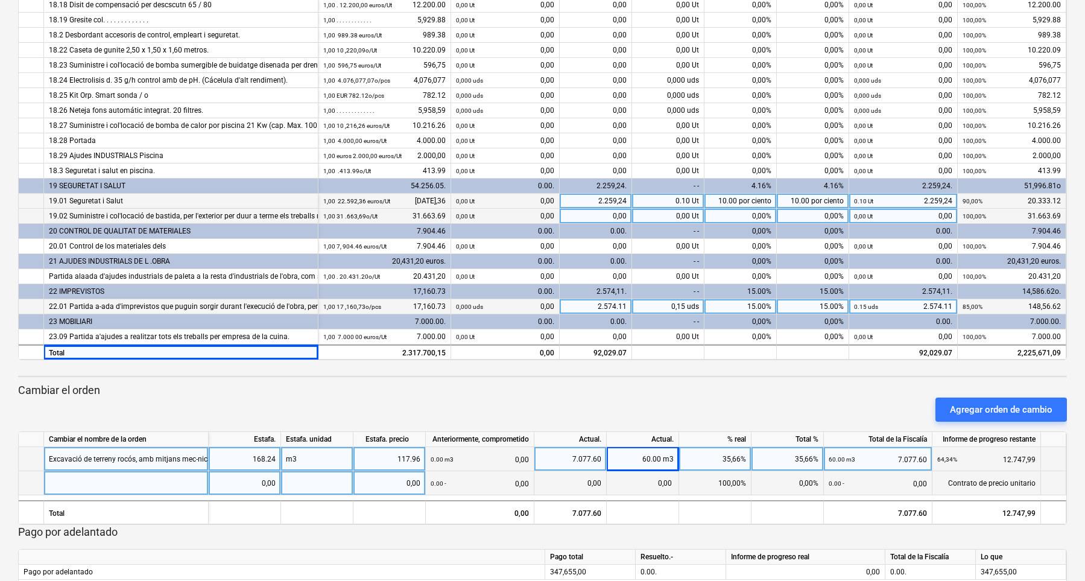
click at [141, 453] on div at bounding box center [126, 483] width 165 height 24
type input "Excavació de terreny rocós, amb mitjans mecànics - Dipòsit aigua 25000"
click at [171, 453] on div "Excavació de terreny rocós, amb mitjans mec-nicas" at bounding box center [132, 459] width 166 height 24
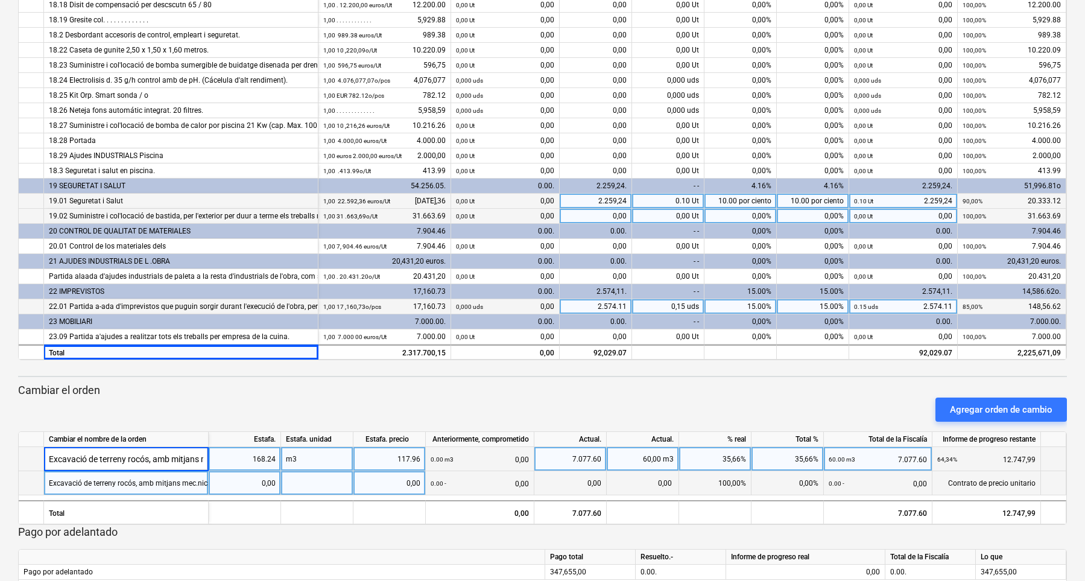
scroll to position [0, 35]
click at [186, 453] on input "Excavació de terreny rocós, amb mitjans mecànics" at bounding box center [126, 459] width 164 height 24
type input "Excavació de terreny rocós, amb mitjans mecànics - Habitacions"
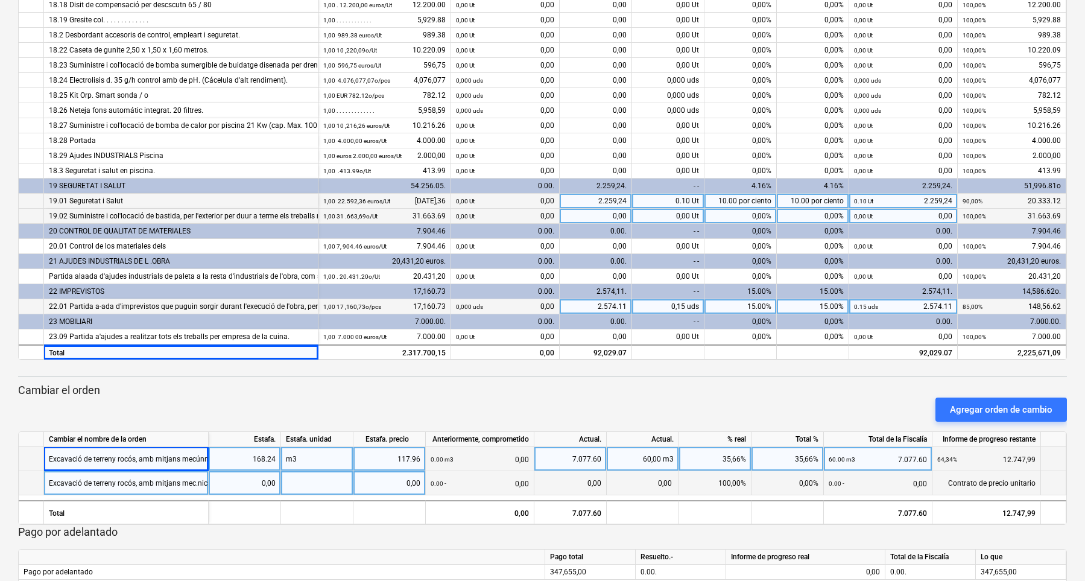
click at [242, 453] on div "0,00" at bounding box center [244, 483] width 62 height 24
type input "54.6"
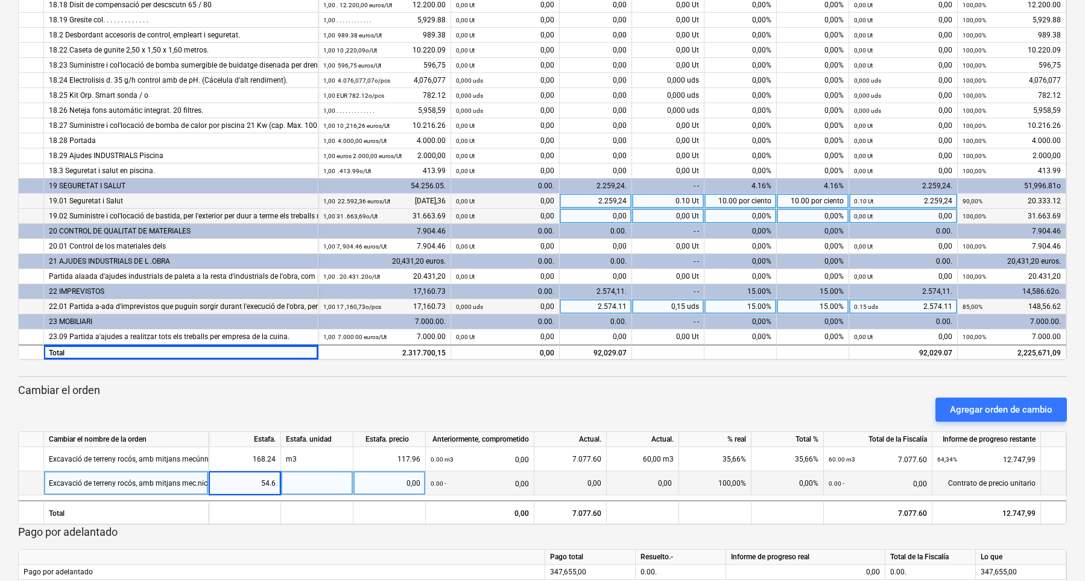
click at [312, 453] on div at bounding box center [317, 483] width 72 height 24
type input "m3"
click at [370, 453] on div "0,00" at bounding box center [389, 483] width 62 height 24
drag, startPoint x: 370, startPoint y: 487, endPoint x: 424, endPoint y: 488, distance: 54.9
click at [424, 453] on div "0,00" at bounding box center [389, 483] width 72 height 24
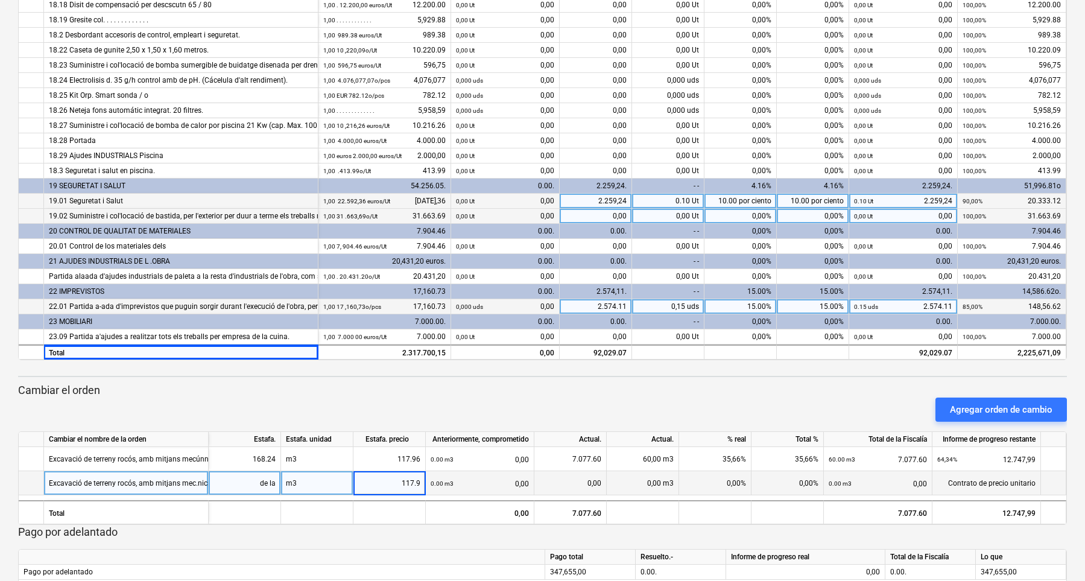
type input "117.96"
click at [655, 453] on div "0,00 m3" at bounding box center [642, 483] width 72 height 24
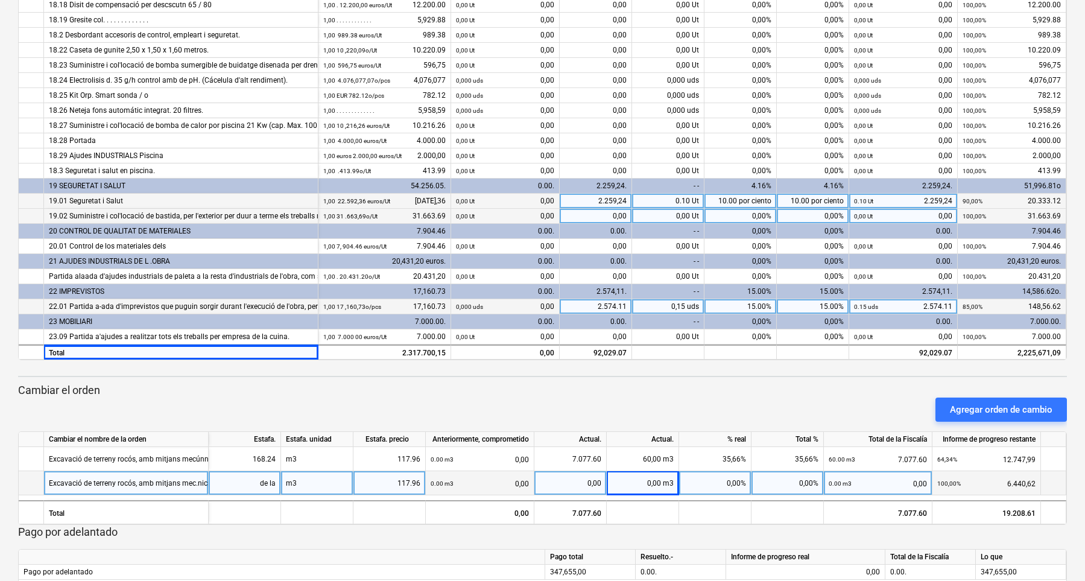
click at [646, 453] on div "0,00 m3" at bounding box center [642, 483] width 72 height 24
type input "54.60"
click at [722, 453] on div "0,00%" at bounding box center [715, 483] width 72 height 24
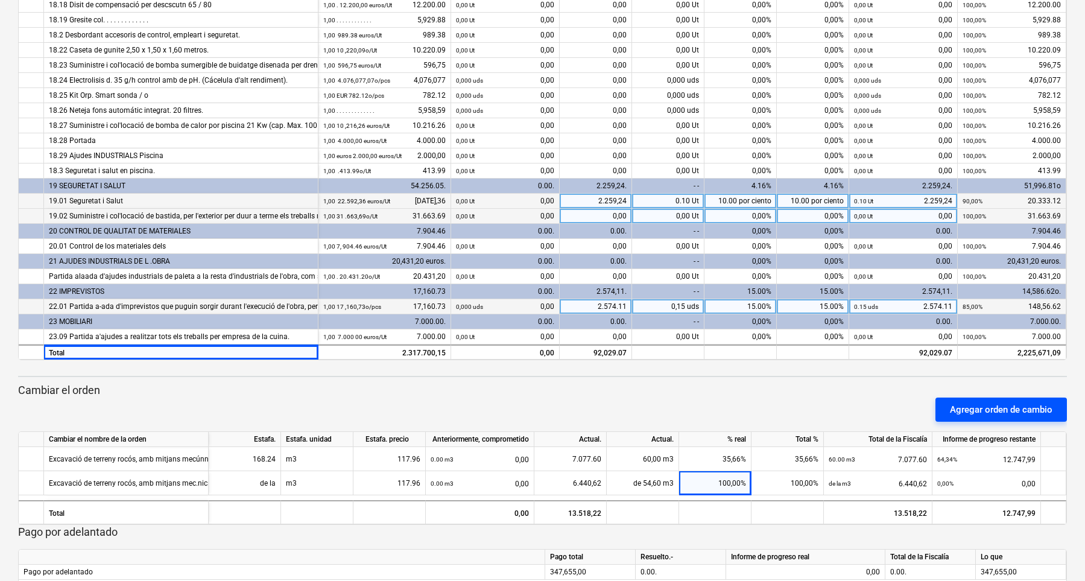
click at [836, 409] on div "Agregar orden de cambio" at bounding box center [1000, 409] width 102 height 16
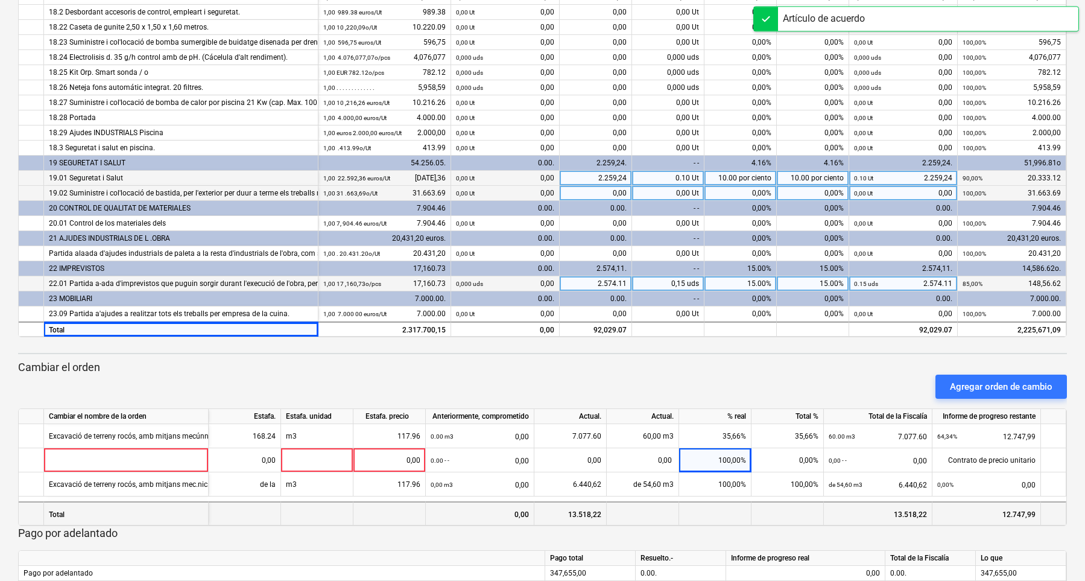
scroll to position [262, 0]
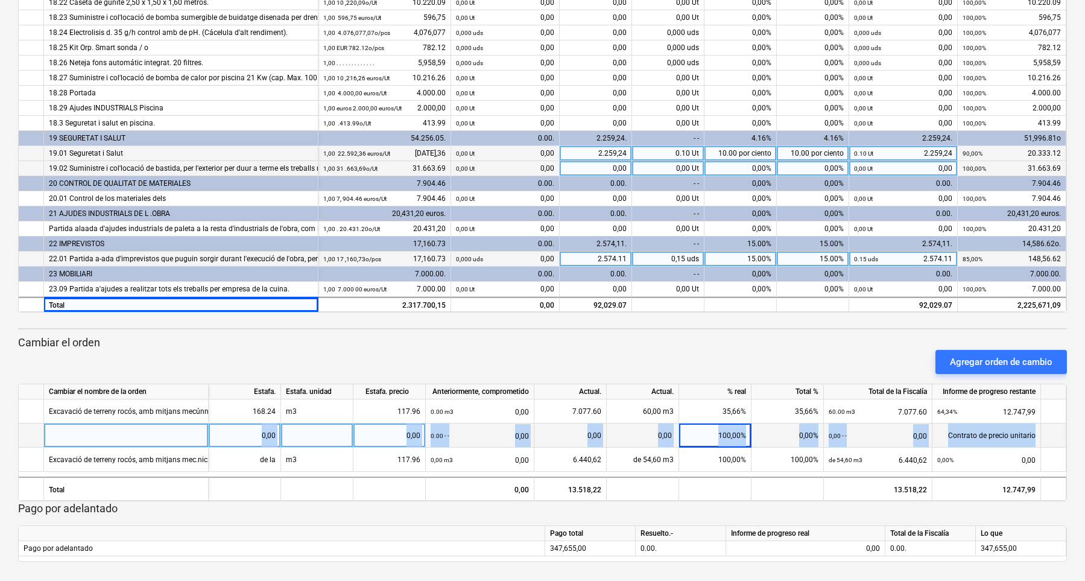
drag, startPoint x: 114, startPoint y: 460, endPoint x: 116, endPoint y: 428, distance: 32.0
click at [116, 428] on div "teclado.arrow.down Cambiar el nombre de la orden Estafa. Estafa. unidad ayuda E…" at bounding box center [542, 442] width 1048 height 118
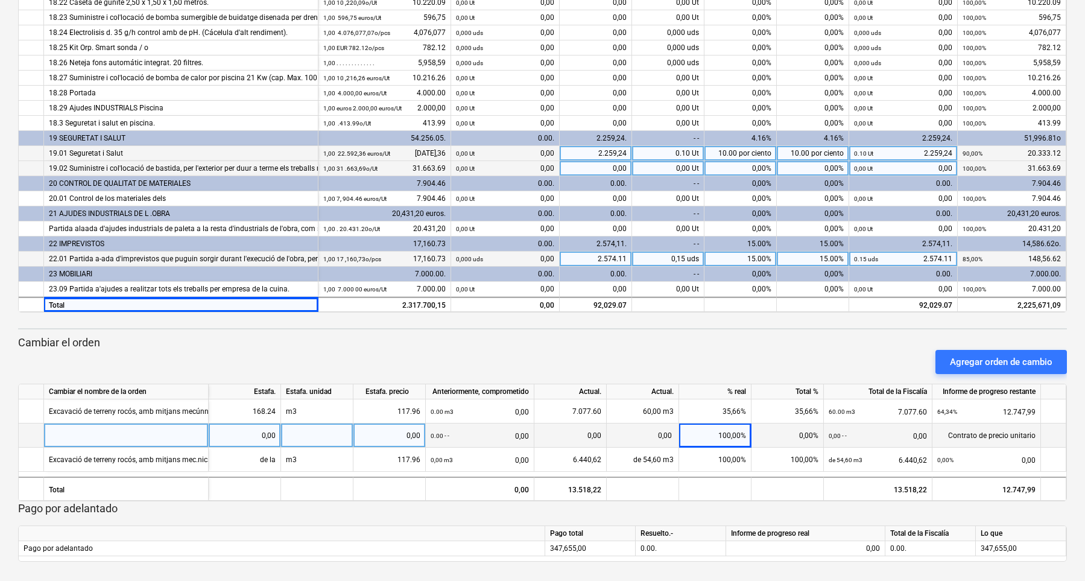
click at [106, 442] on div at bounding box center [126, 435] width 165 height 24
click at [34, 437] on div at bounding box center [31, 435] width 25 height 24
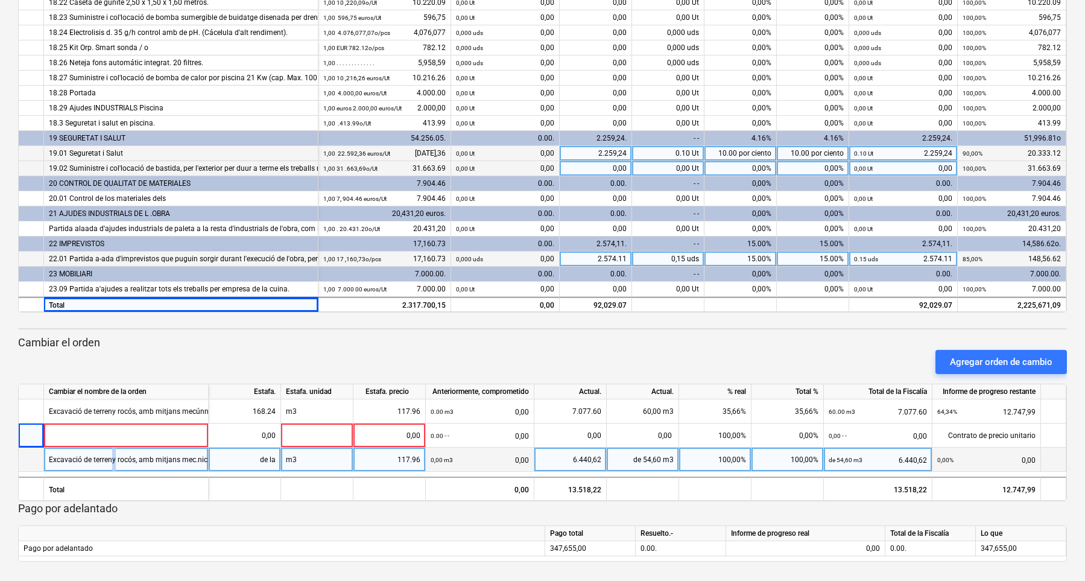
click at [113, 453] on div "Excavació de terreny rocós, amb mitjans mec.nics - Dip.sit aigua 25000" at bounding box center [164, 459] width 231 height 24
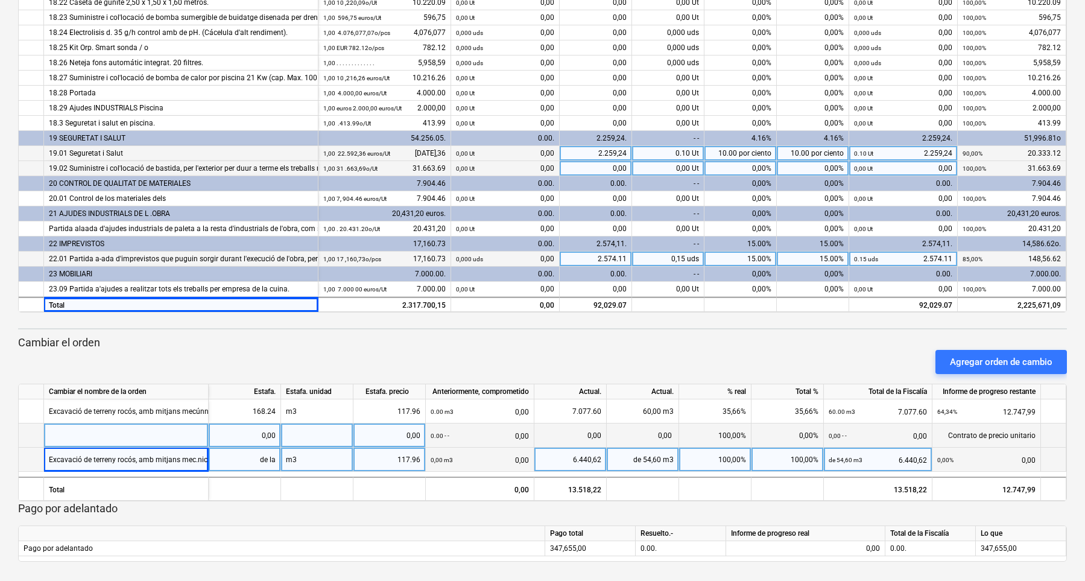
click at [78, 426] on div at bounding box center [126, 435] width 165 height 24
type input "Excavació de terreny rocós, amb mitjans mecànics - Dipòsit aigua 25000"
click at [252, 439] on div "0,00" at bounding box center [244, 435] width 62 height 24
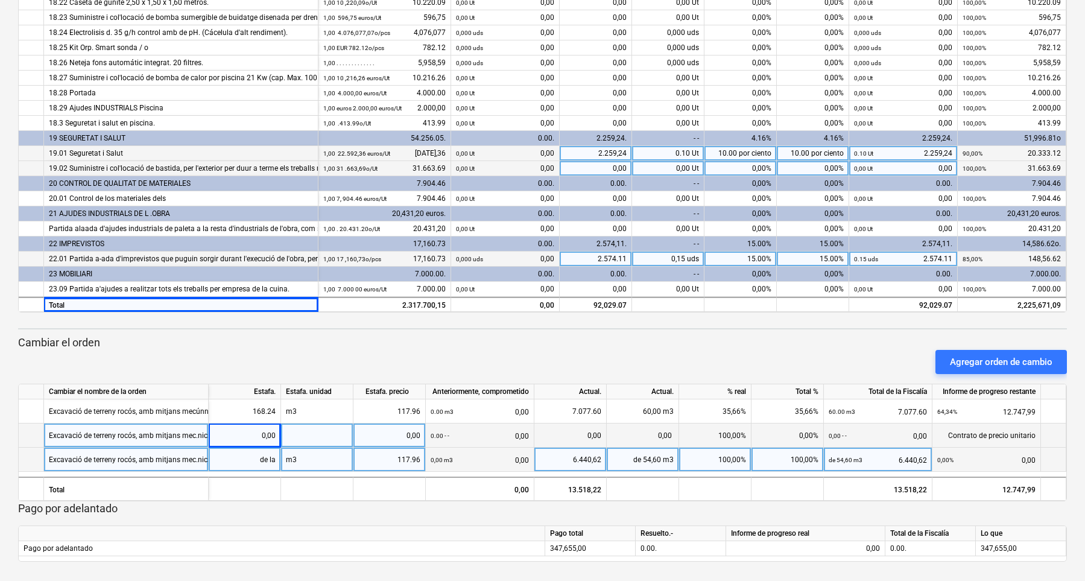
click at [261, 435] on div "0,00" at bounding box center [244, 435] width 62 height 24
type input "54.6"
click at [301, 435] on div at bounding box center [317, 435] width 72 height 24
type input "m3"
click at [367, 439] on div "0,00" at bounding box center [389, 435] width 62 height 24
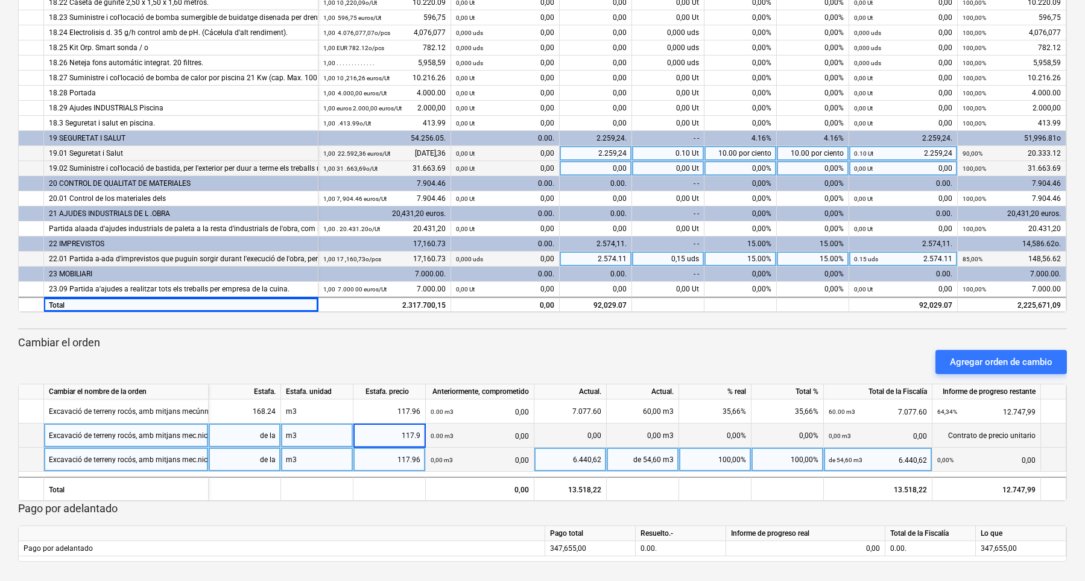
type input "117.96"
click at [647, 440] on div "0,00 m3" at bounding box center [642, 435] width 72 height 24
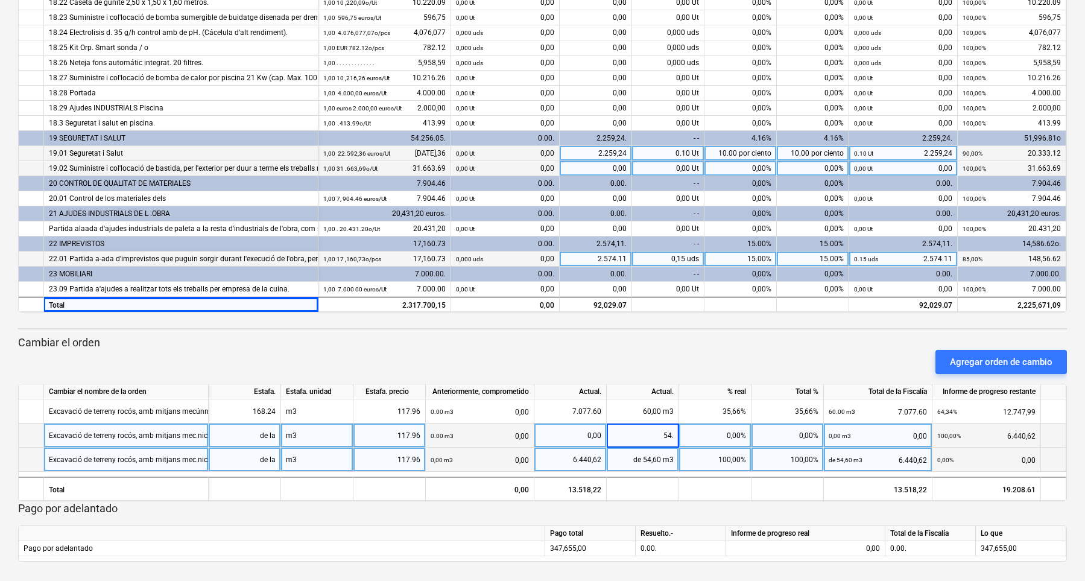
type input "54.6"
click at [660, 453] on div "de 54,60 m3" at bounding box center [642, 459] width 72 height 24
click at [110, 453] on div "Excavació de terreny rocós, amb mitjans mec.nics - Dip.sit aigua 25000" at bounding box center [164, 459] width 231 height 24
type input "Subministrament i instal·lació de dipòsit de 25000 l per aigua sanitària"
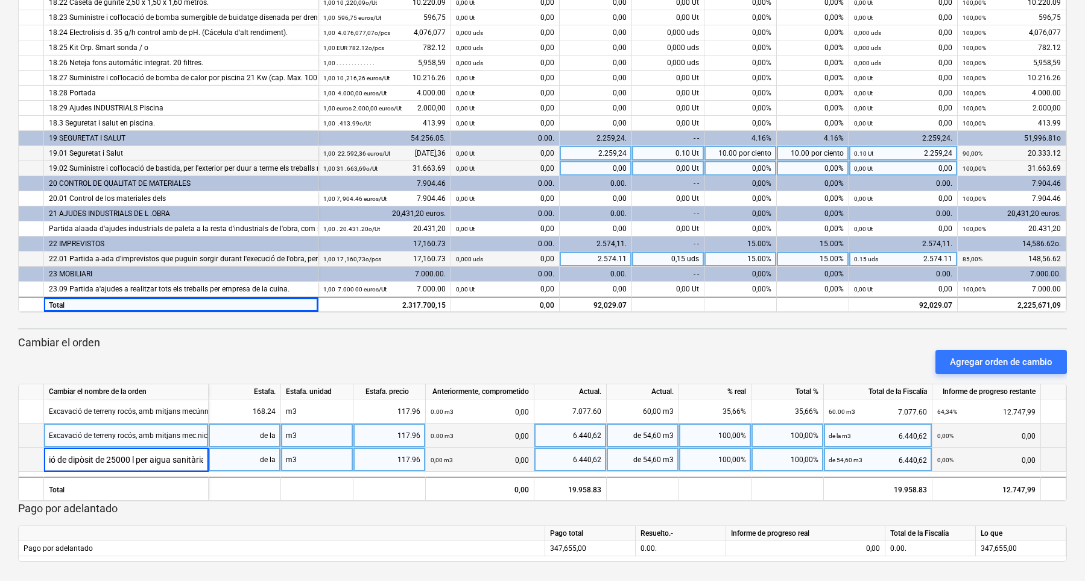
scroll to position [0, 109]
click at [241, 453] on div "de la" at bounding box center [244, 459] width 62 height 24
click at [250, 453] on div "de la" at bounding box center [244, 459] width 62 height 24
type input "1"
click at [304, 453] on div "m3" at bounding box center [317, 459] width 72 height 24
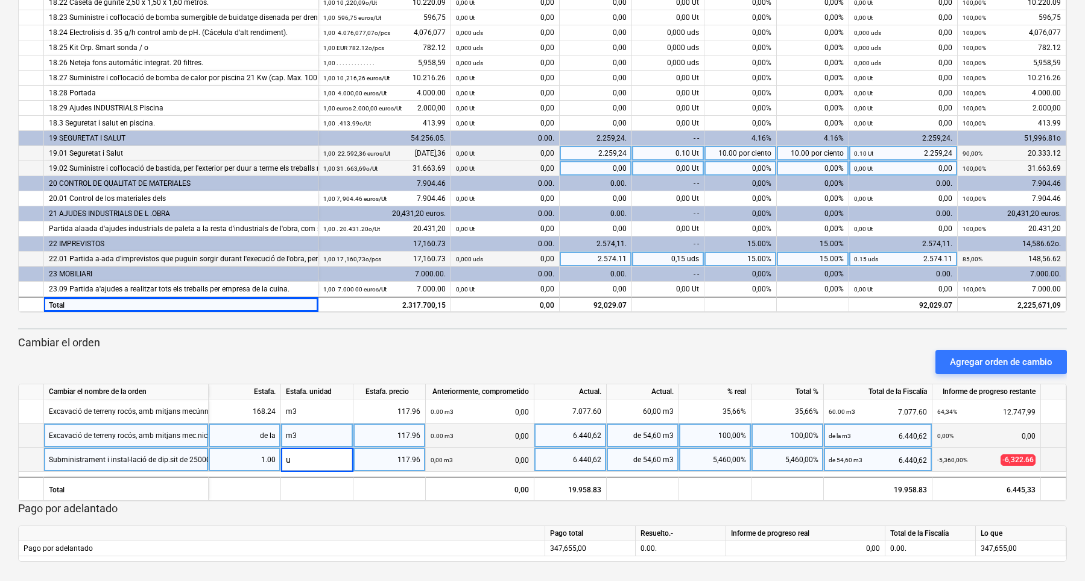
type input "ut"
click at [386, 453] on div "117.96" at bounding box center [389, 459] width 62 height 24
click at [382, 453] on div "117.96" at bounding box center [389, 459] width 62 height 24
type input "7405"
click at [717, 453] on div "5,460,00%" at bounding box center [715, 459] width 72 height 24
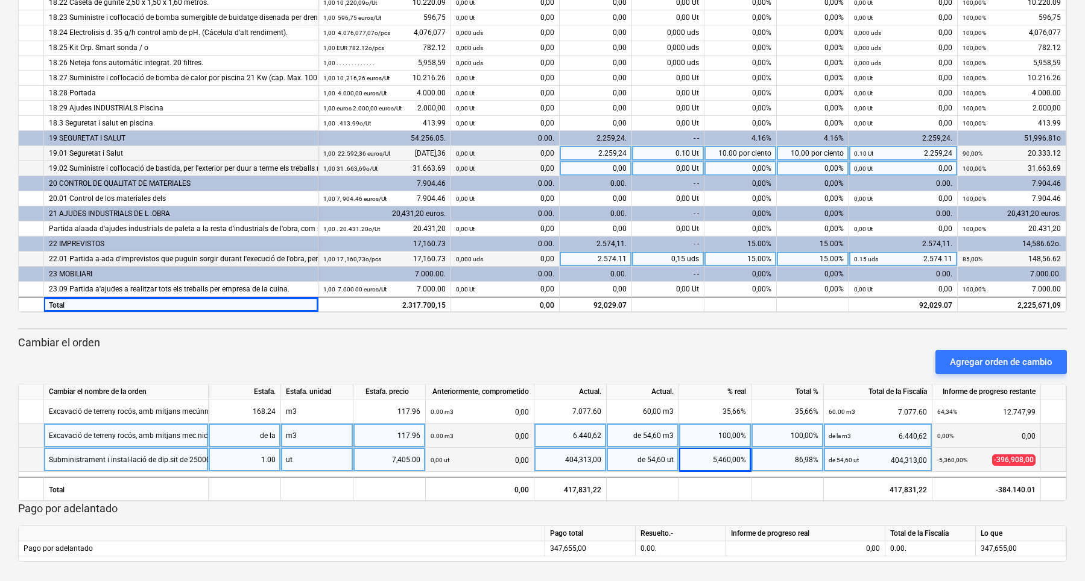
click at [655, 453] on div "de 54,60 ut" at bounding box center [642, 459] width 72 height 24
type input "1"
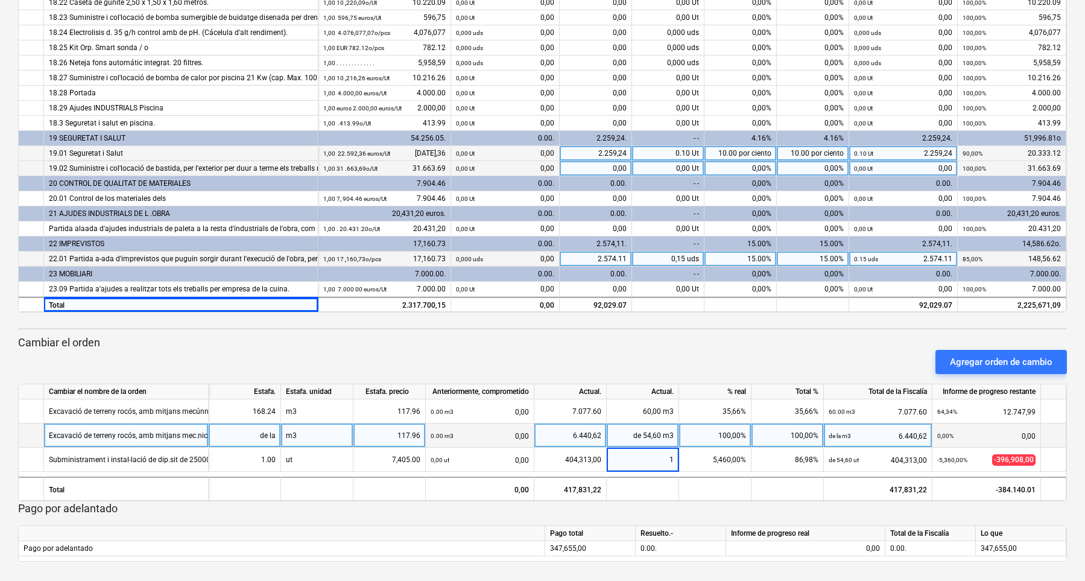
click at [696, 436] on div "100,00%" at bounding box center [715, 435] width 72 height 24
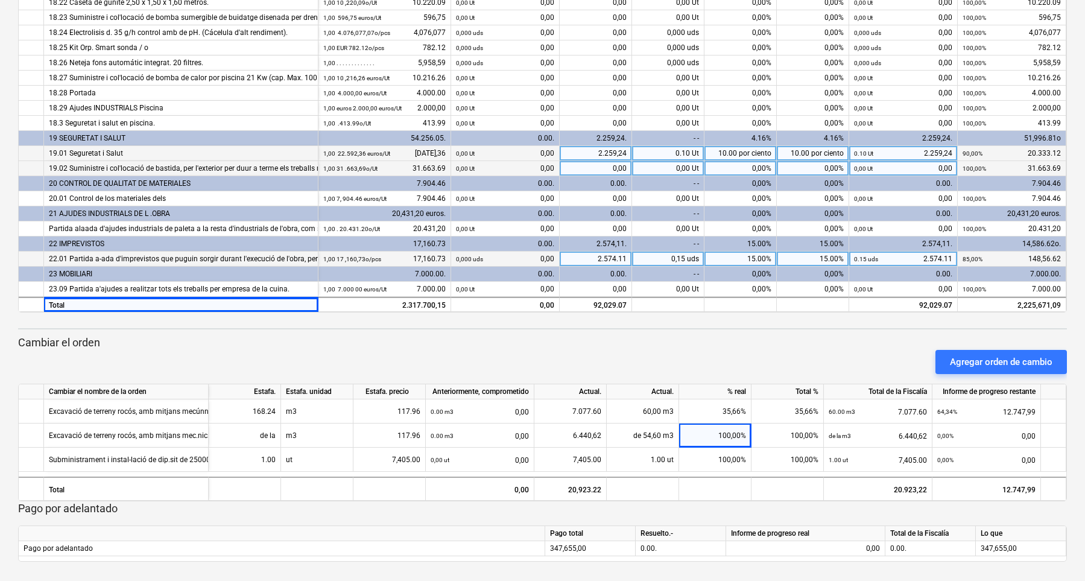
click at [531, 353] on div "Agregar orden de cambio" at bounding box center [542, 362] width 1058 height 34
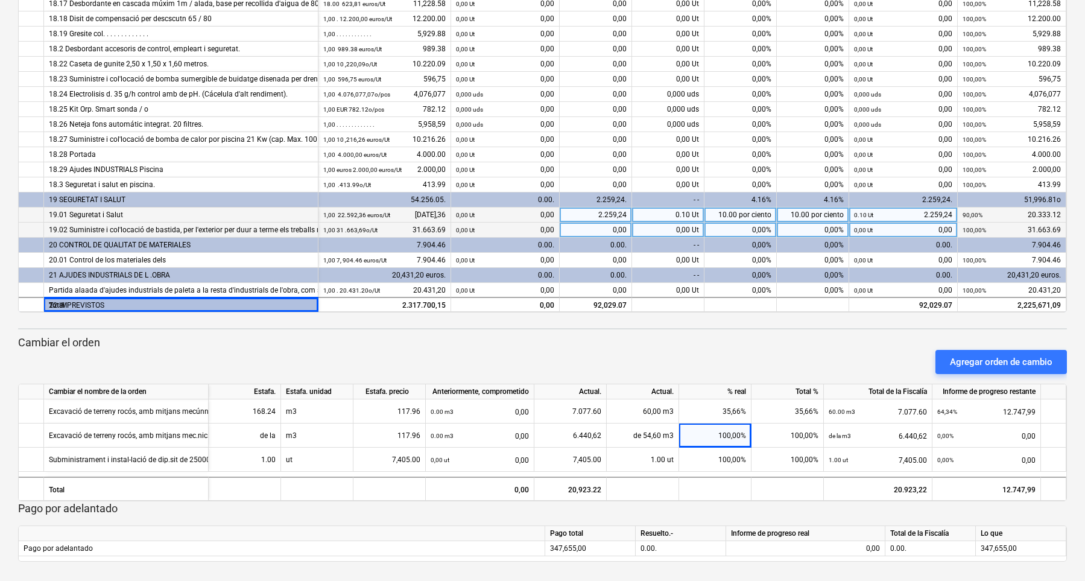
scroll to position [2534, 0]
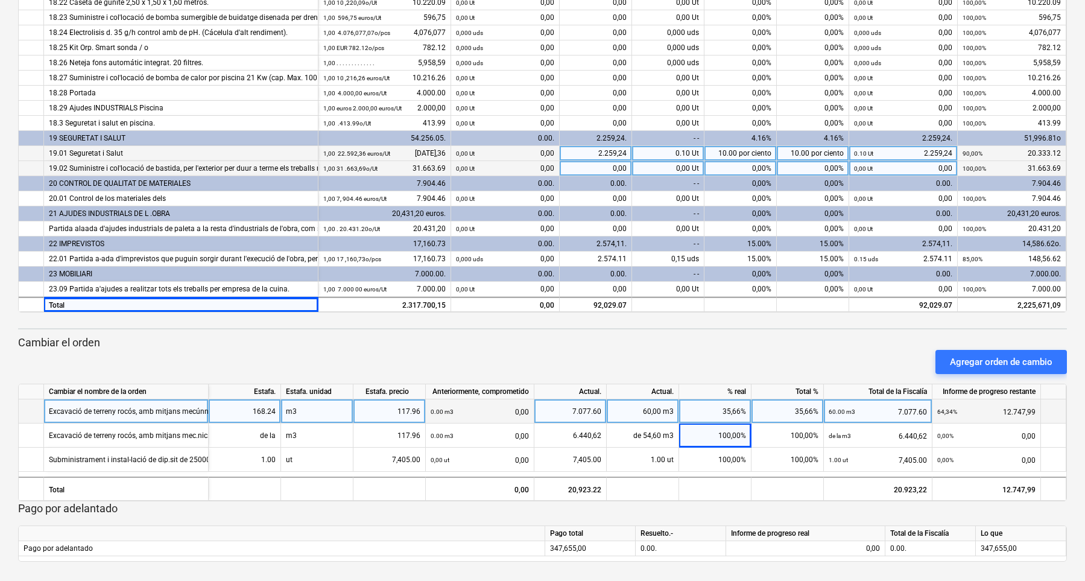
click at [561, 418] on div "7.077.60" at bounding box center [570, 411] width 62 height 24
type input "7077,6"
type input "54,6"
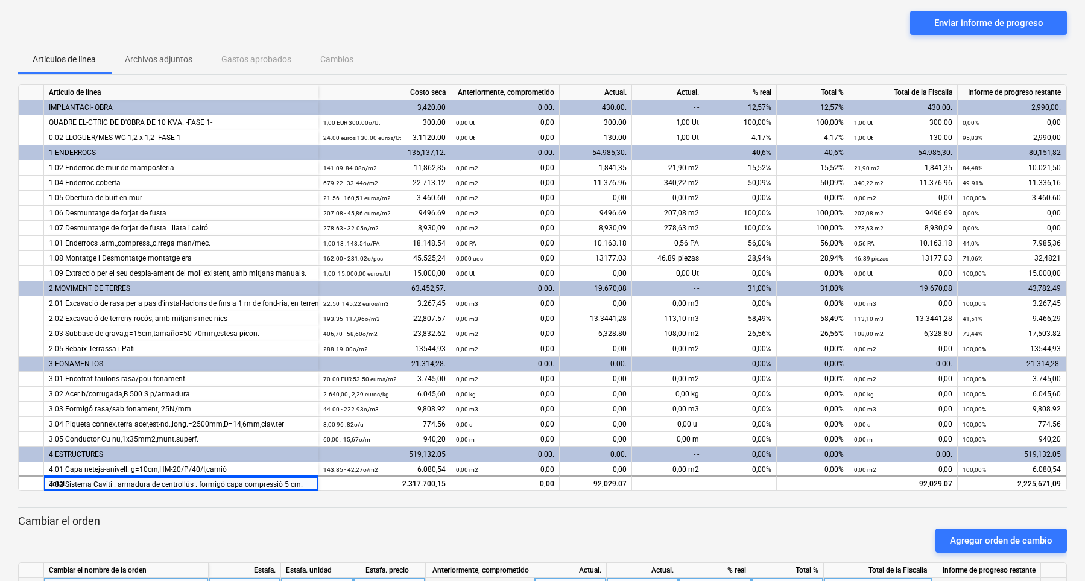
scroll to position [0, 0]
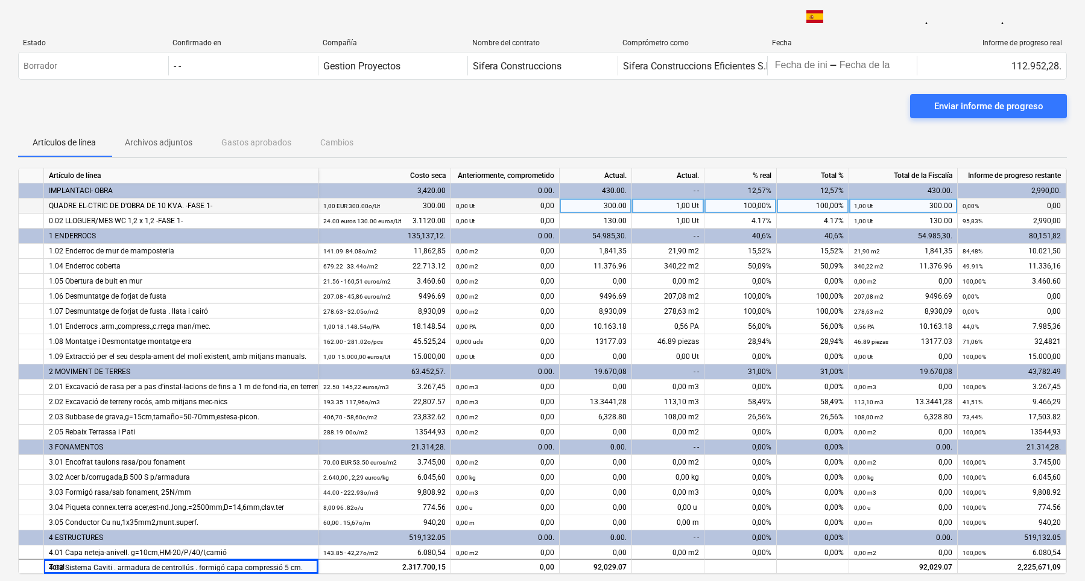
click at [661, 210] on div "1,00 Ut" at bounding box center [668, 205] width 72 height 15
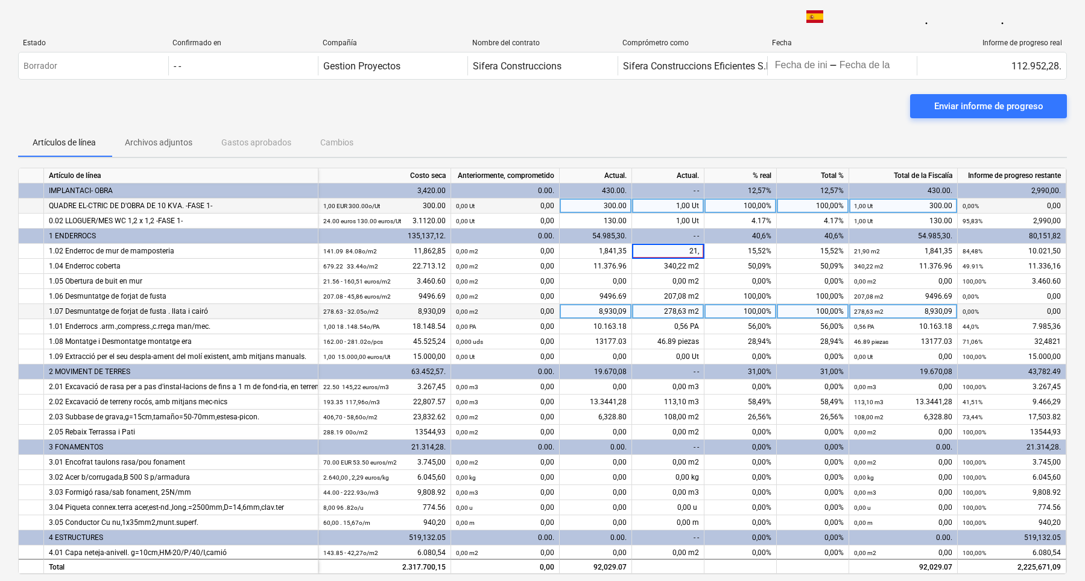
type input "21,9"
type input "340,22"
type input "207,08"
type input "278,63"
type input ",56"
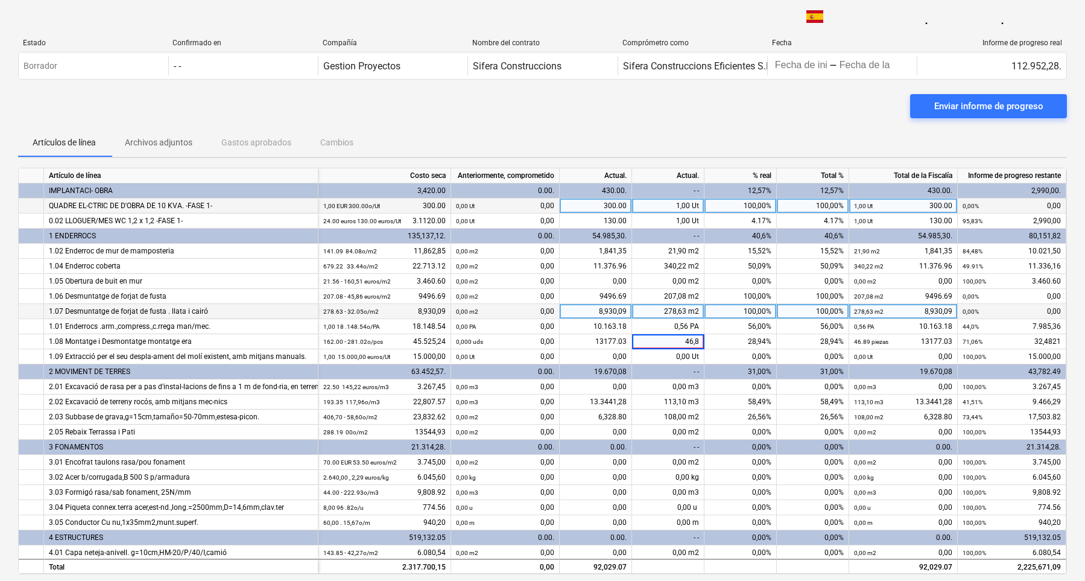
type input "46,89"
type input "113,10"
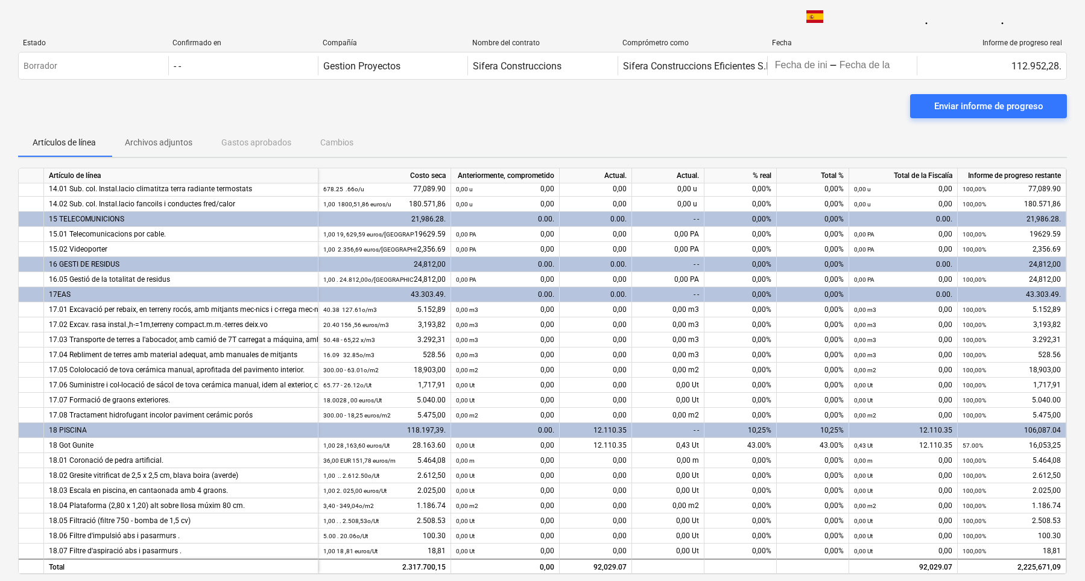
scroll to position [2112, 0]
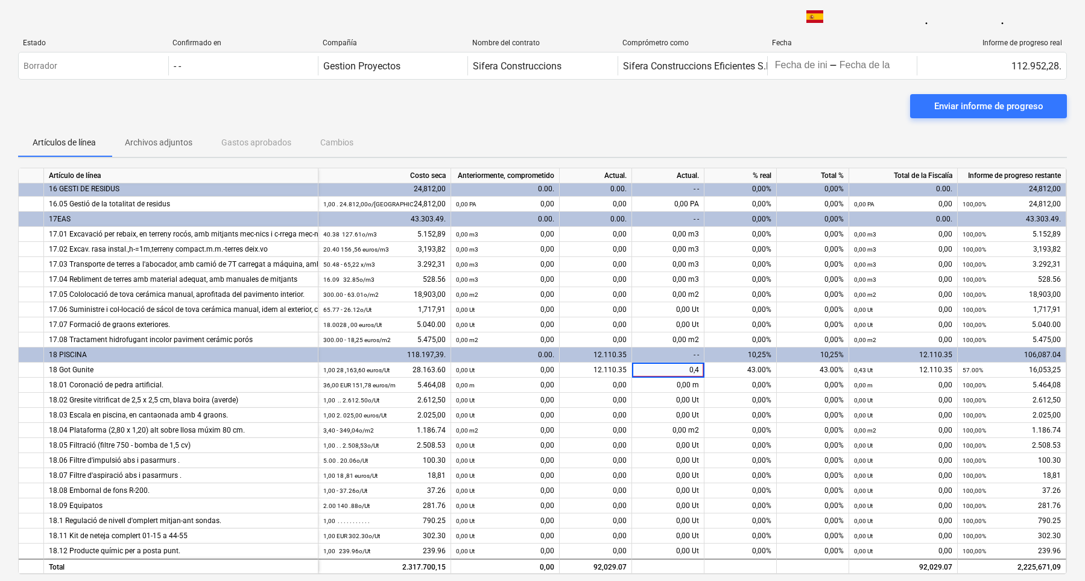
type input "0,43"
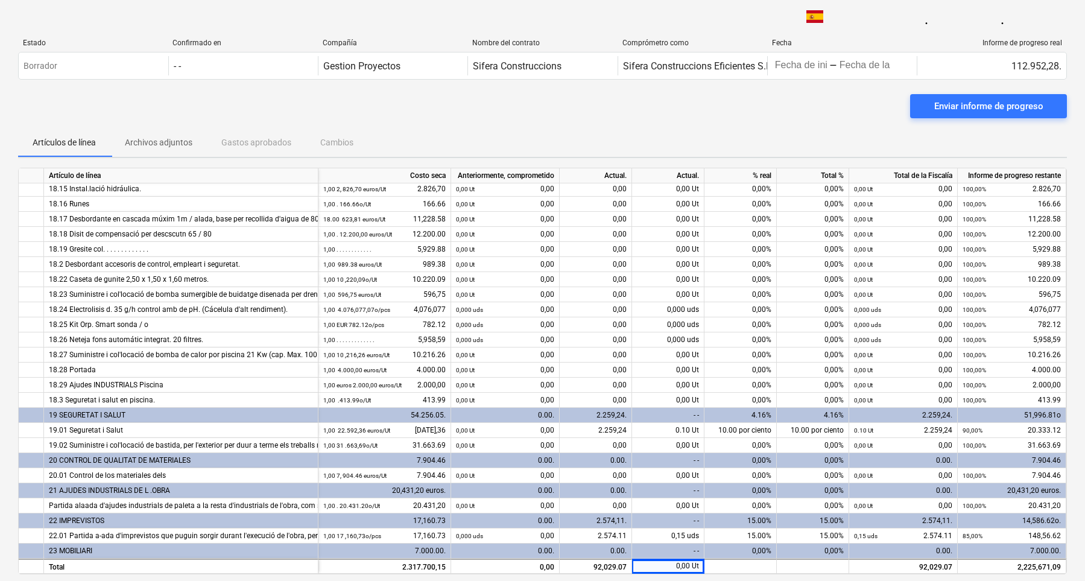
scroll to position [2534, 0]
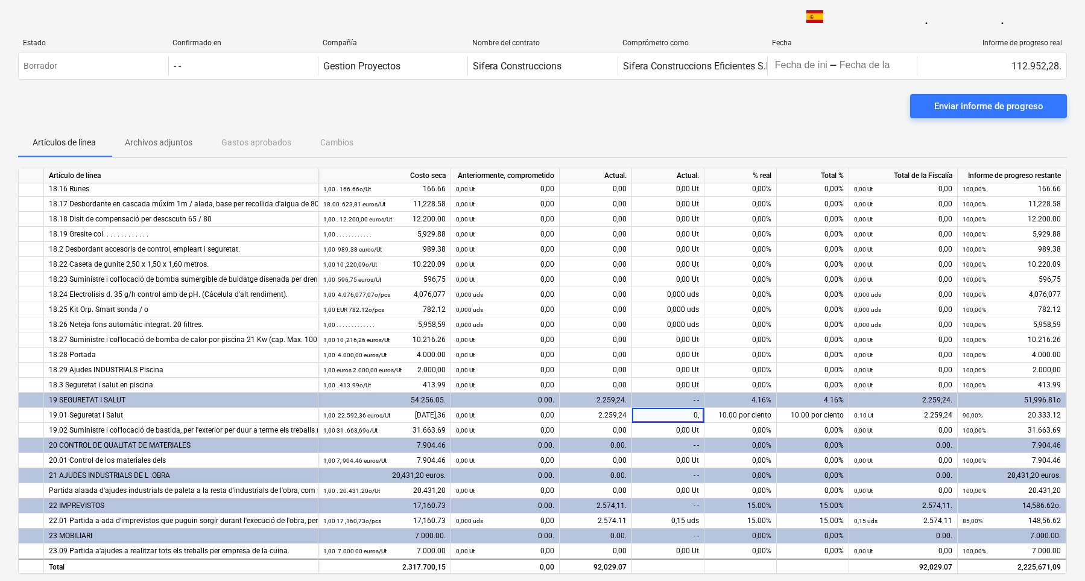
type input "0,1"
type input "0,15"
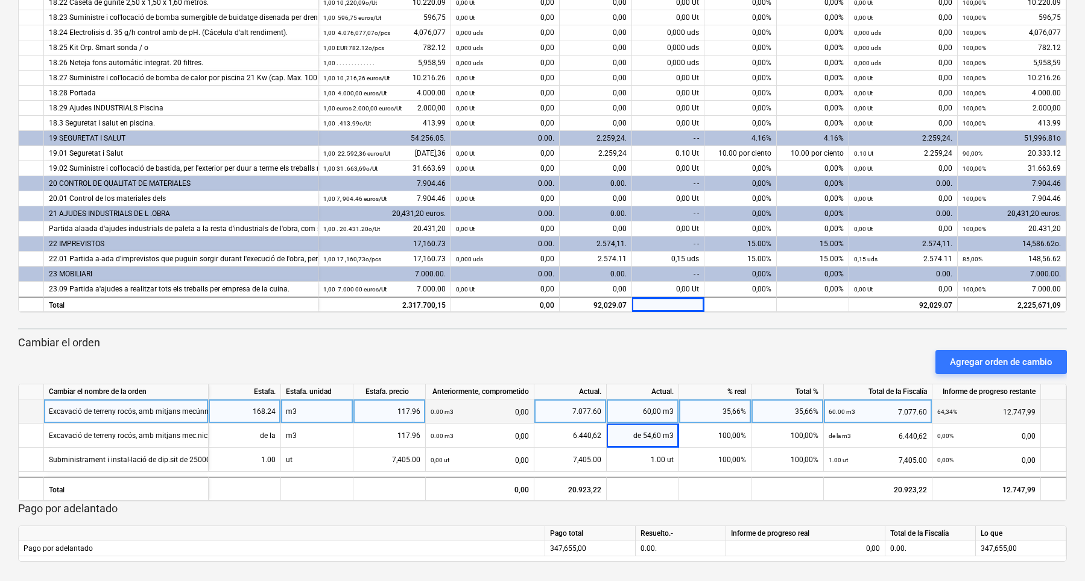
click at [389, 414] on div "117.96" at bounding box center [389, 411] width 62 height 24
type input "117,96"
type input "7405"
type input "117.96"
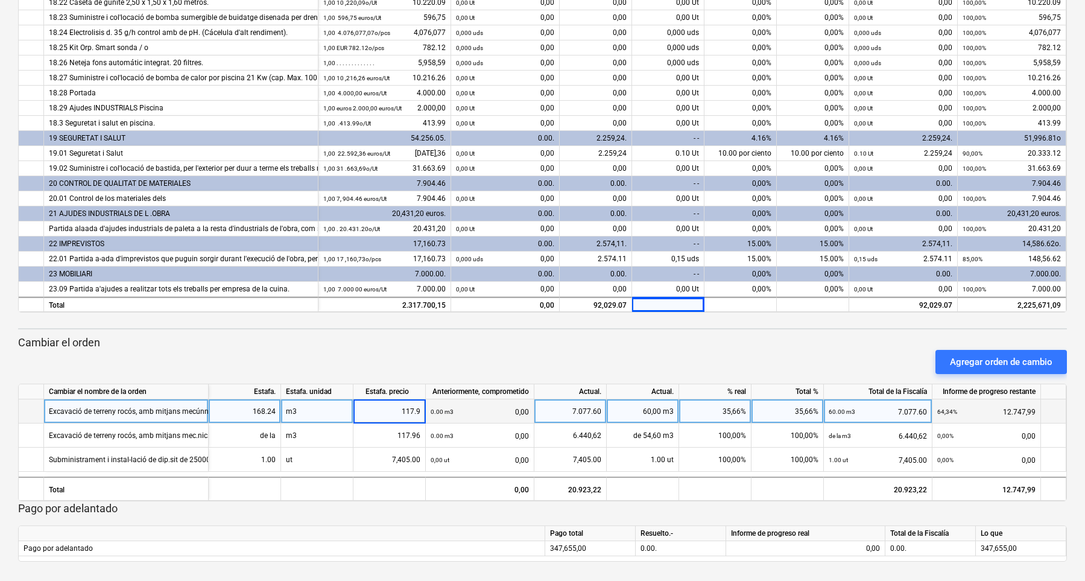
type input "117.96"
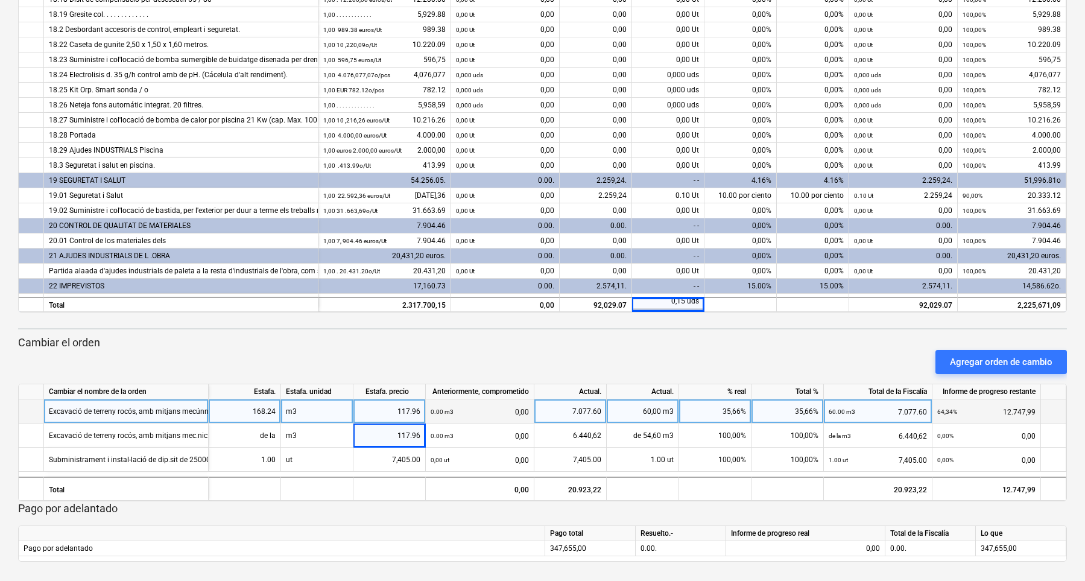
scroll to position [2472, 0]
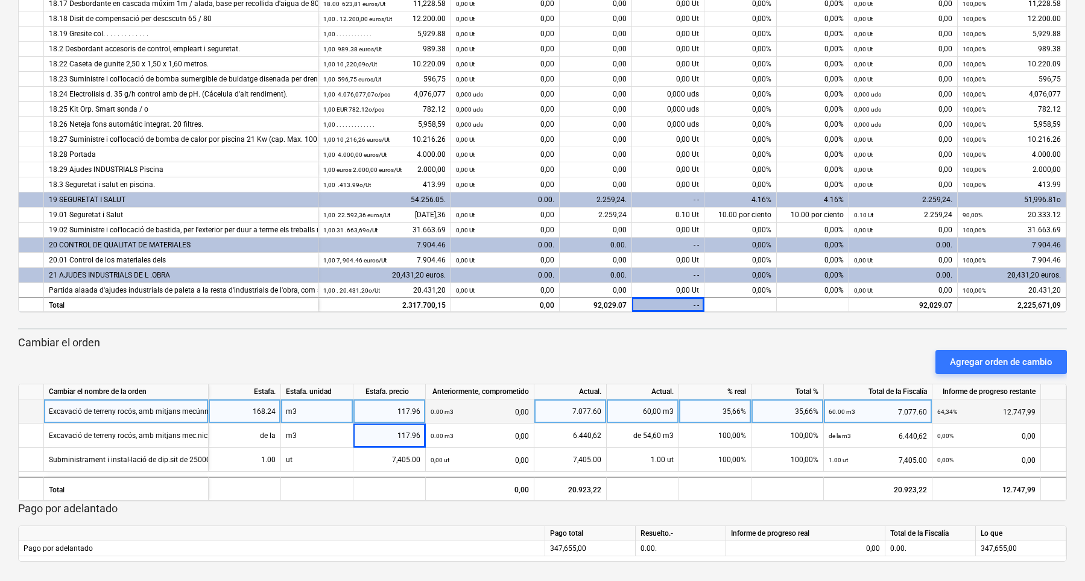
click at [617, 204] on div "2.259,24." at bounding box center [595, 199] width 72 height 15
click at [626, 201] on div "2.259,24." at bounding box center [595, 199] width 72 height 15
click at [625, 199] on div "2.259,24." at bounding box center [595, 199] width 72 height 15
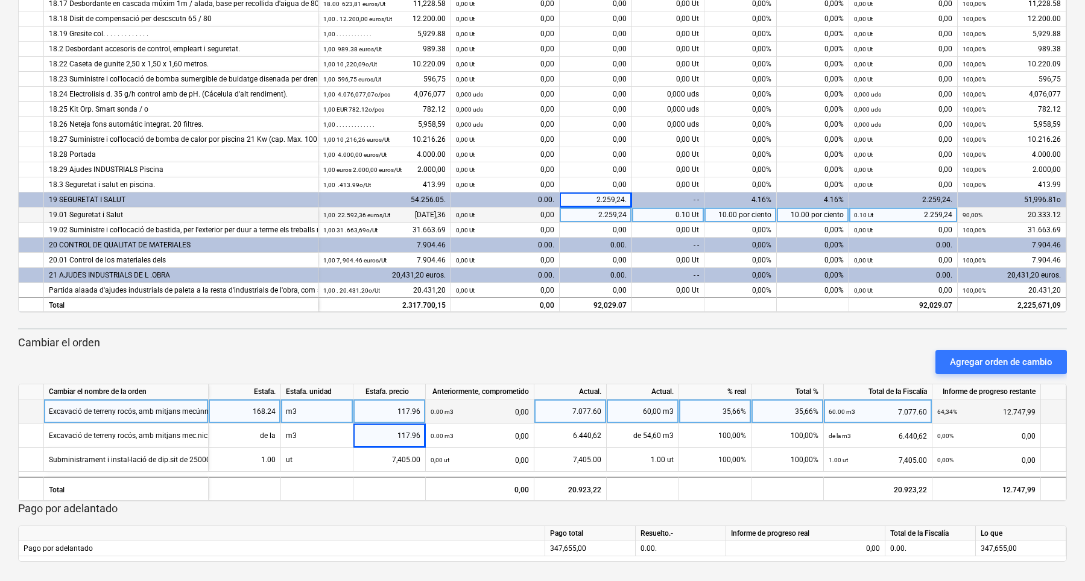
click at [619, 219] on div "2.259,24" at bounding box center [595, 214] width 72 height 15
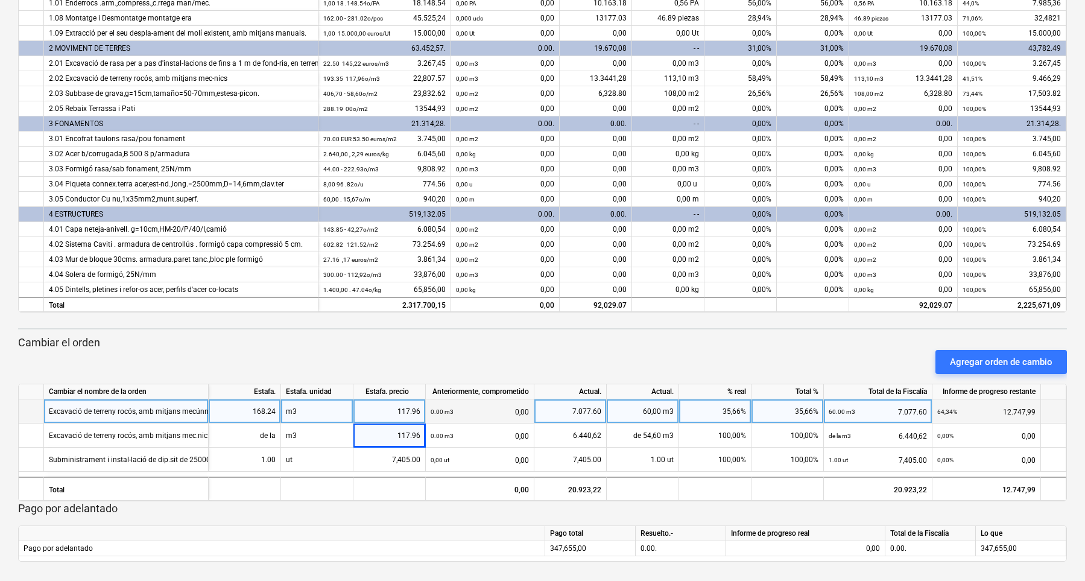
scroll to position [0, 0]
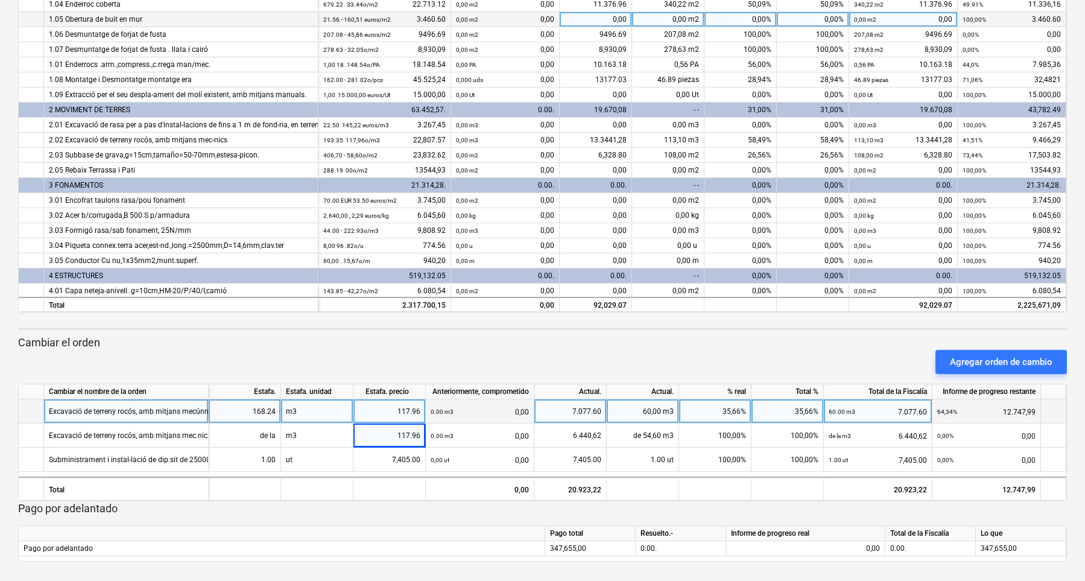
click at [677, 18] on div "0,00 m2" at bounding box center [668, 19] width 72 height 15
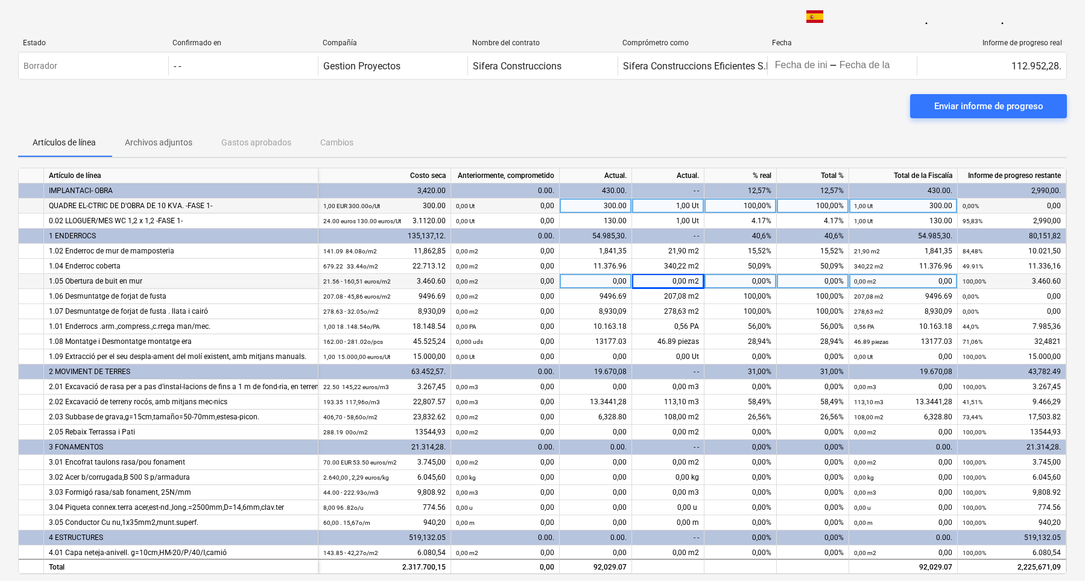
click at [679, 206] on div "1,00 Ut" at bounding box center [668, 205] width 72 height 15
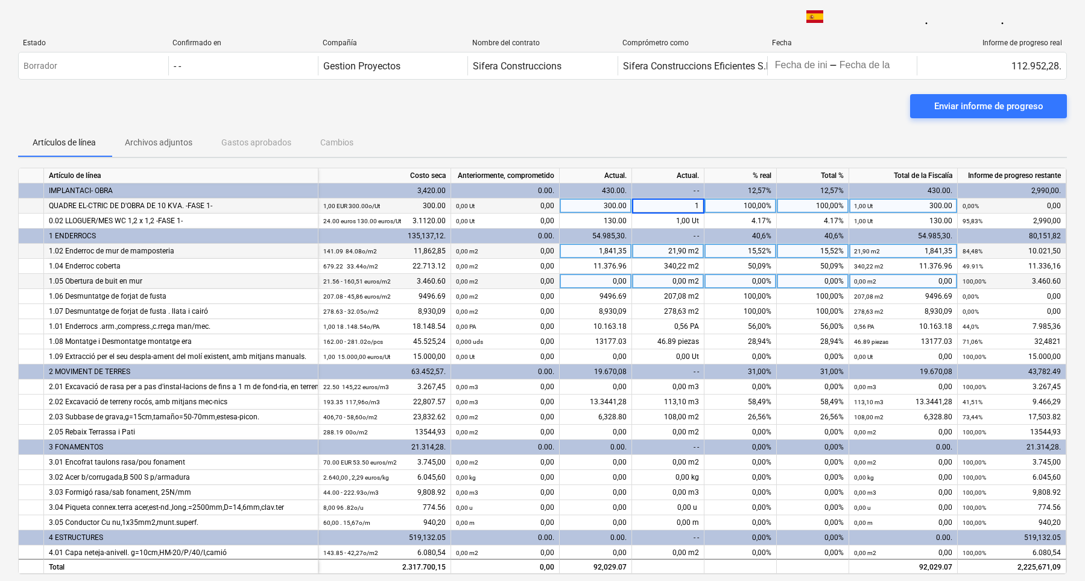
click at [669, 248] on div "21,90 m2" at bounding box center [668, 251] width 72 height 15
click at [664, 282] on div "0,00 m2" at bounding box center [668, 281] width 72 height 15
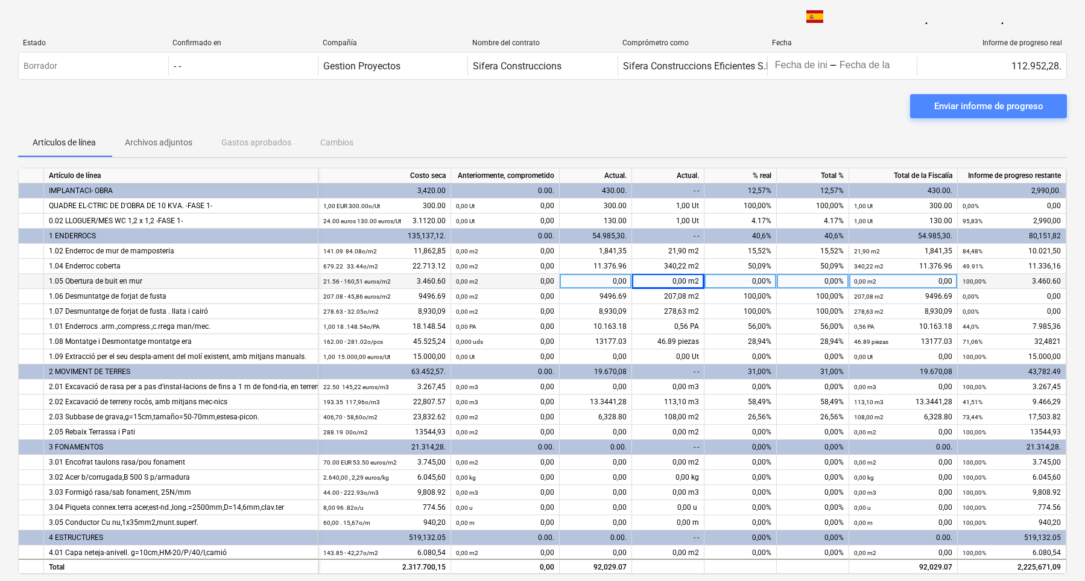
click at [836, 105] on div "Enviar informe de progreso" at bounding box center [988, 106] width 109 height 16
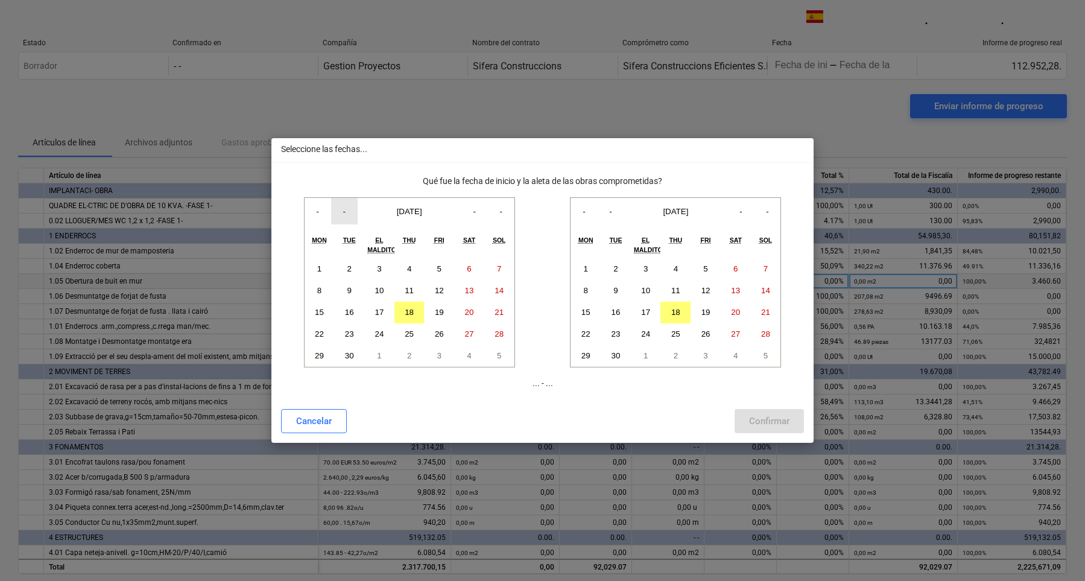
click at [349, 213] on button "-" at bounding box center [344, 211] width 27 height 27
click at [355, 272] on button "1" at bounding box center [349, 269] width 30 height 22
click at [612, 215] on button "-" at bounding box center [610, 211] width 27 height 27
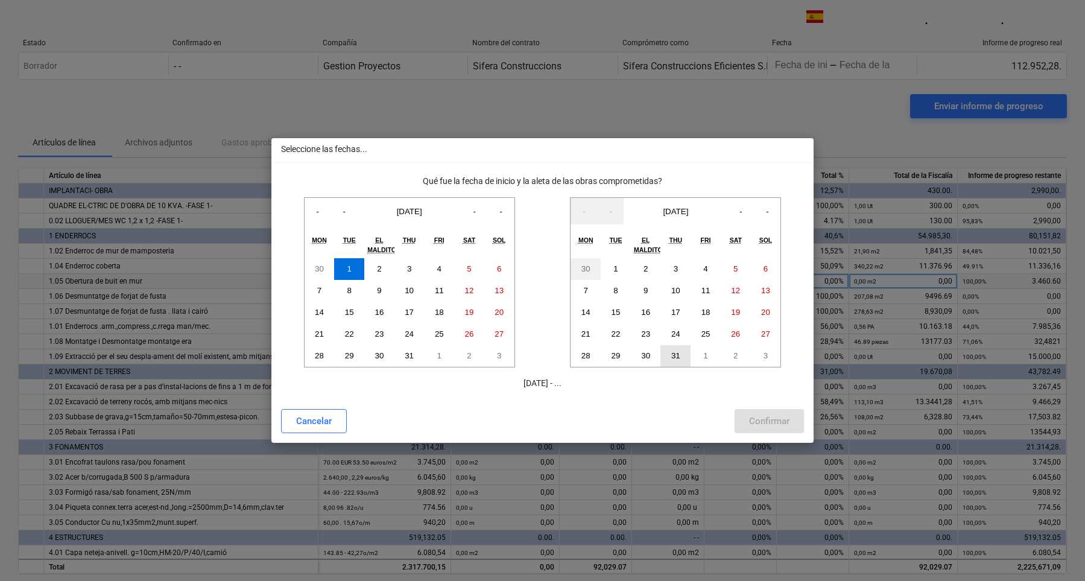
click at [679, 357] on abbr "31" at bounding box center [675, 355] width 9 height 9
click at [753, 423] on div "Confirmar" at bounding box center [769, 421] width 40 height 16
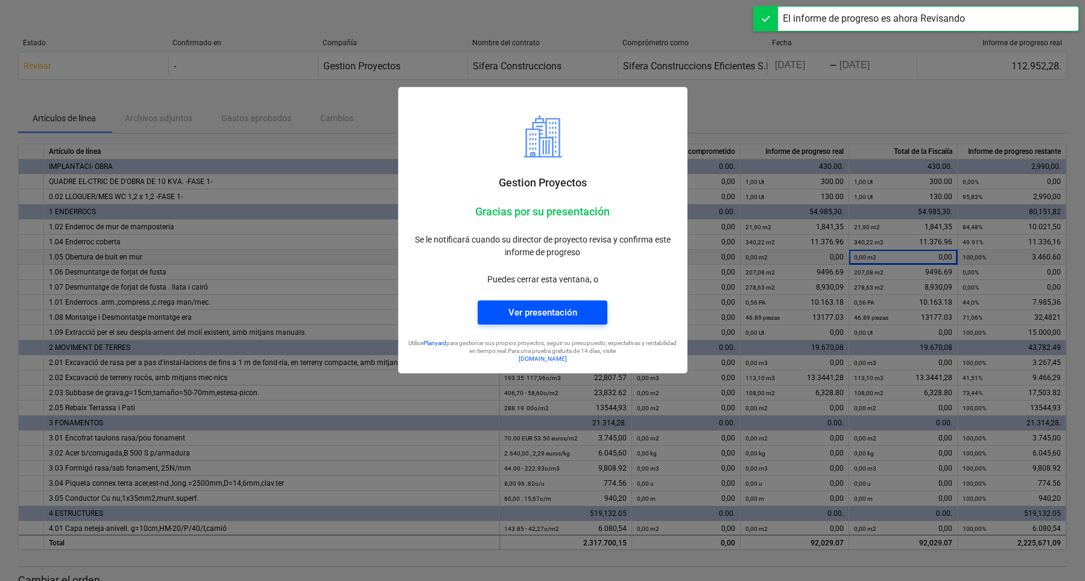
click at [587, 313] on span "Ver presentación" at bounding box center [542, 312] width 101 height 16
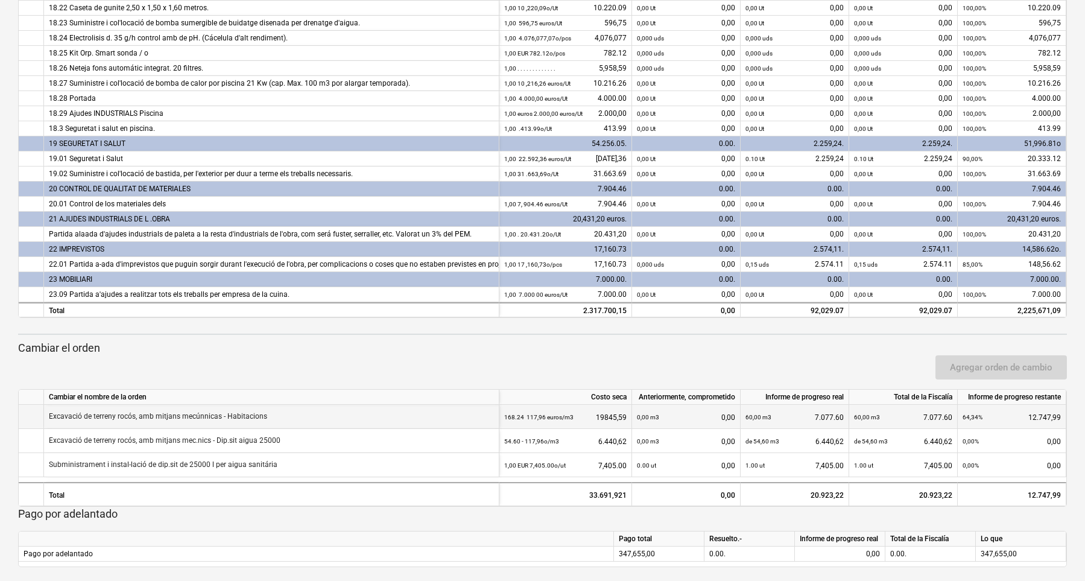
scroll to position [238, 0]
